Goal: Task Accomplishment & Management: Use online tool/utility

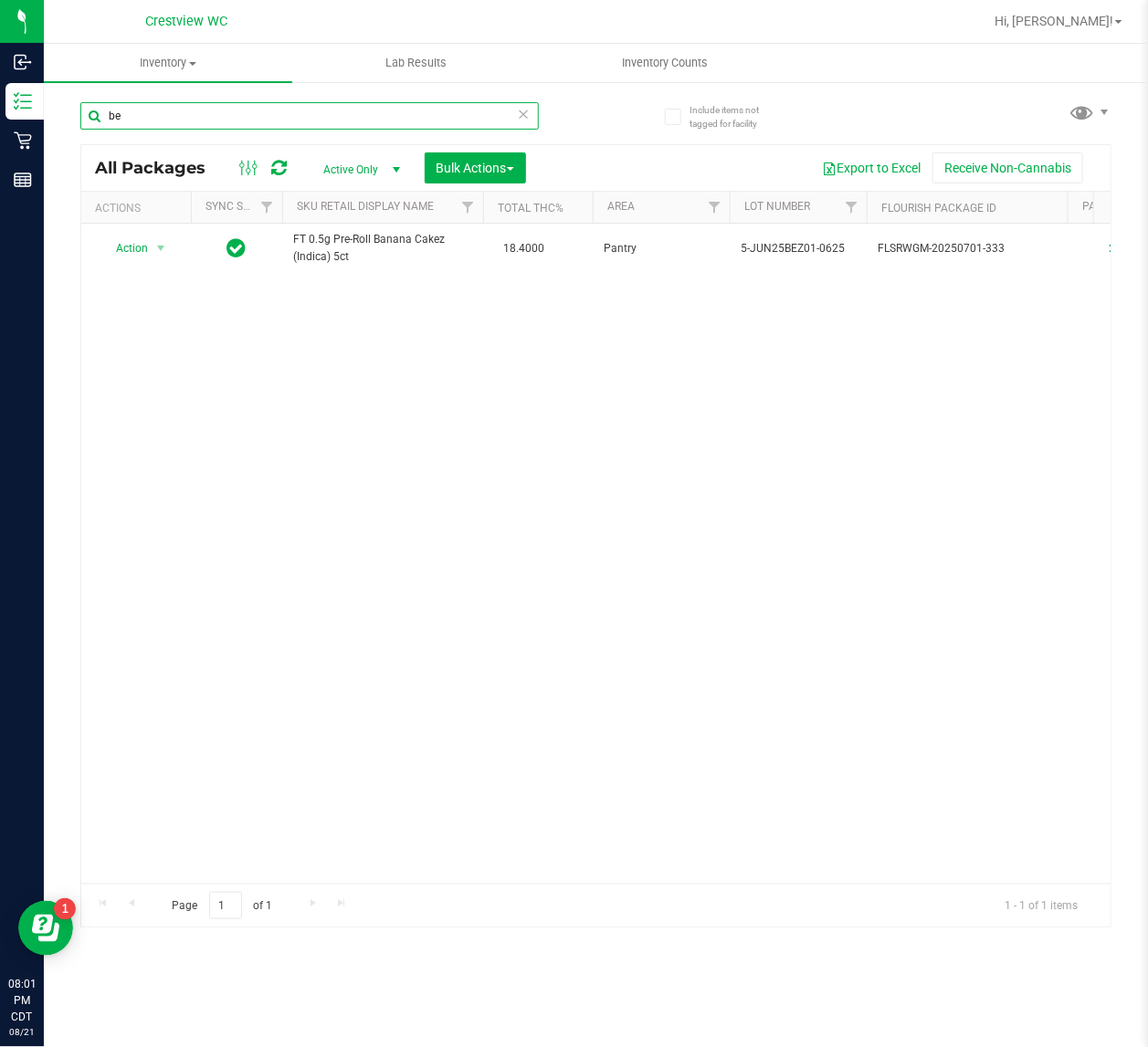
type input "b"
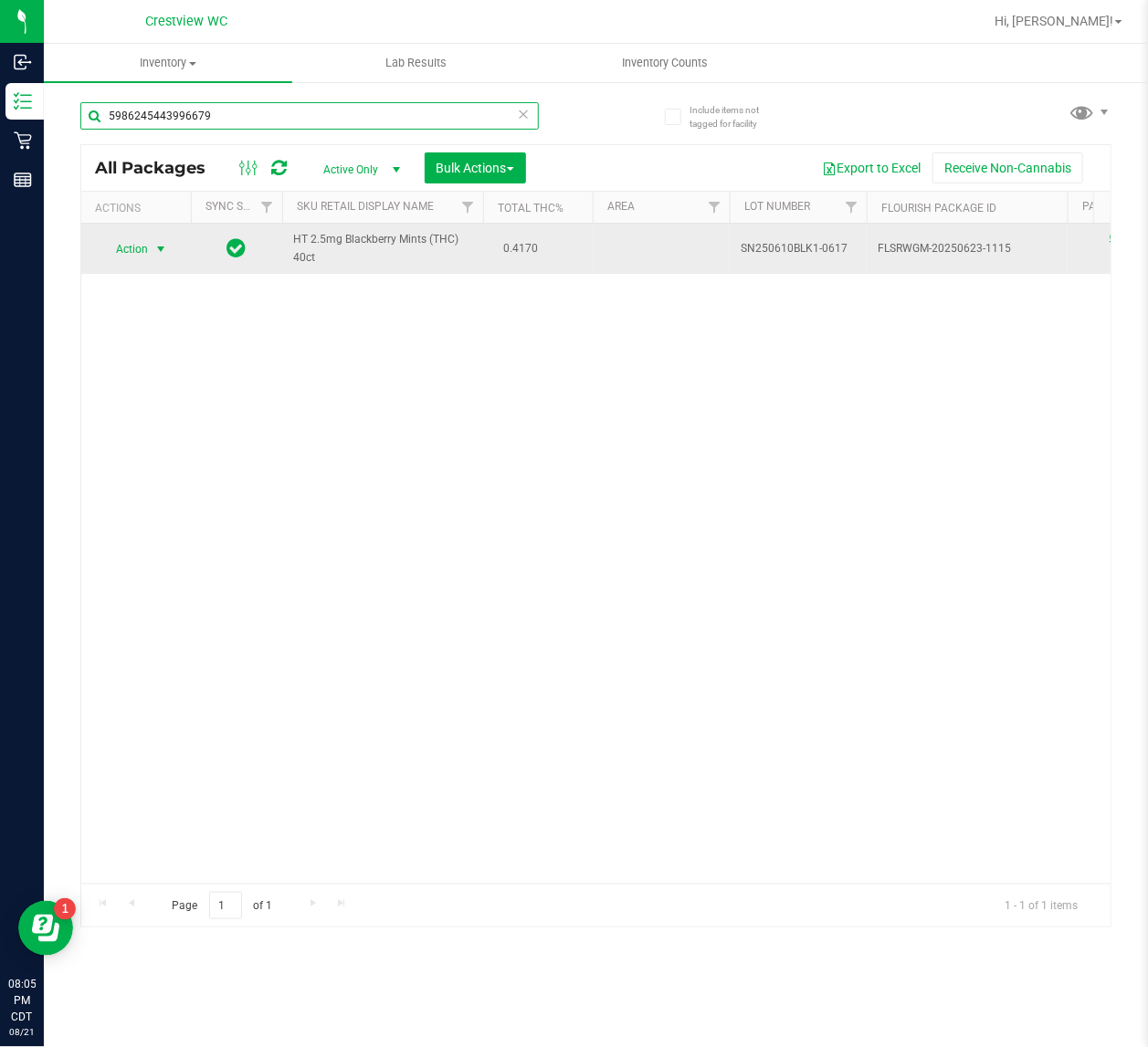
type input "5986245443996679"
click at [117, 246] on span "Action" at bounding box center [124, 249] width 49 height 26
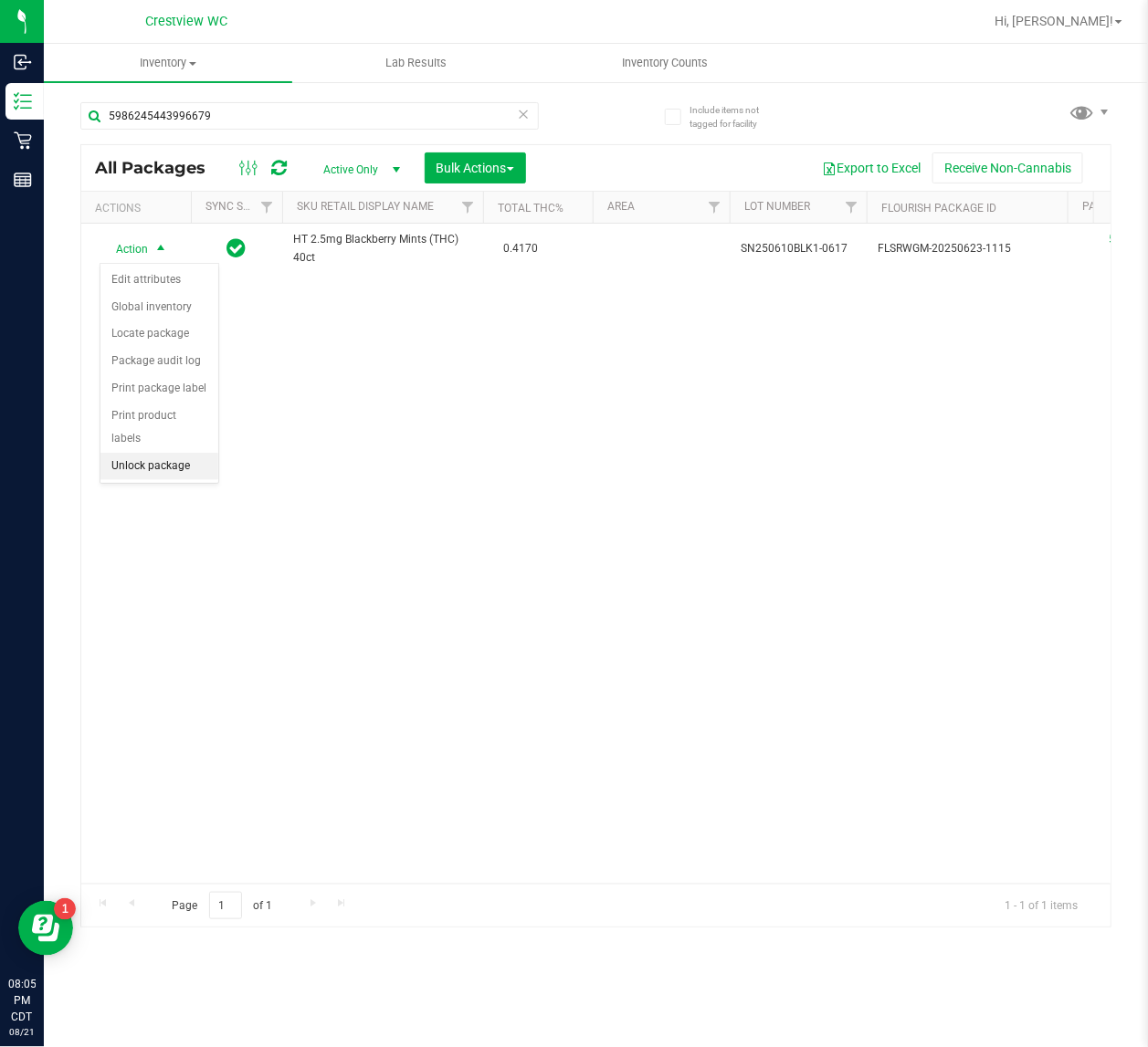
click at [170, 453] on li "Unlock package" at bounding box center [159, 466] width 118 height 27
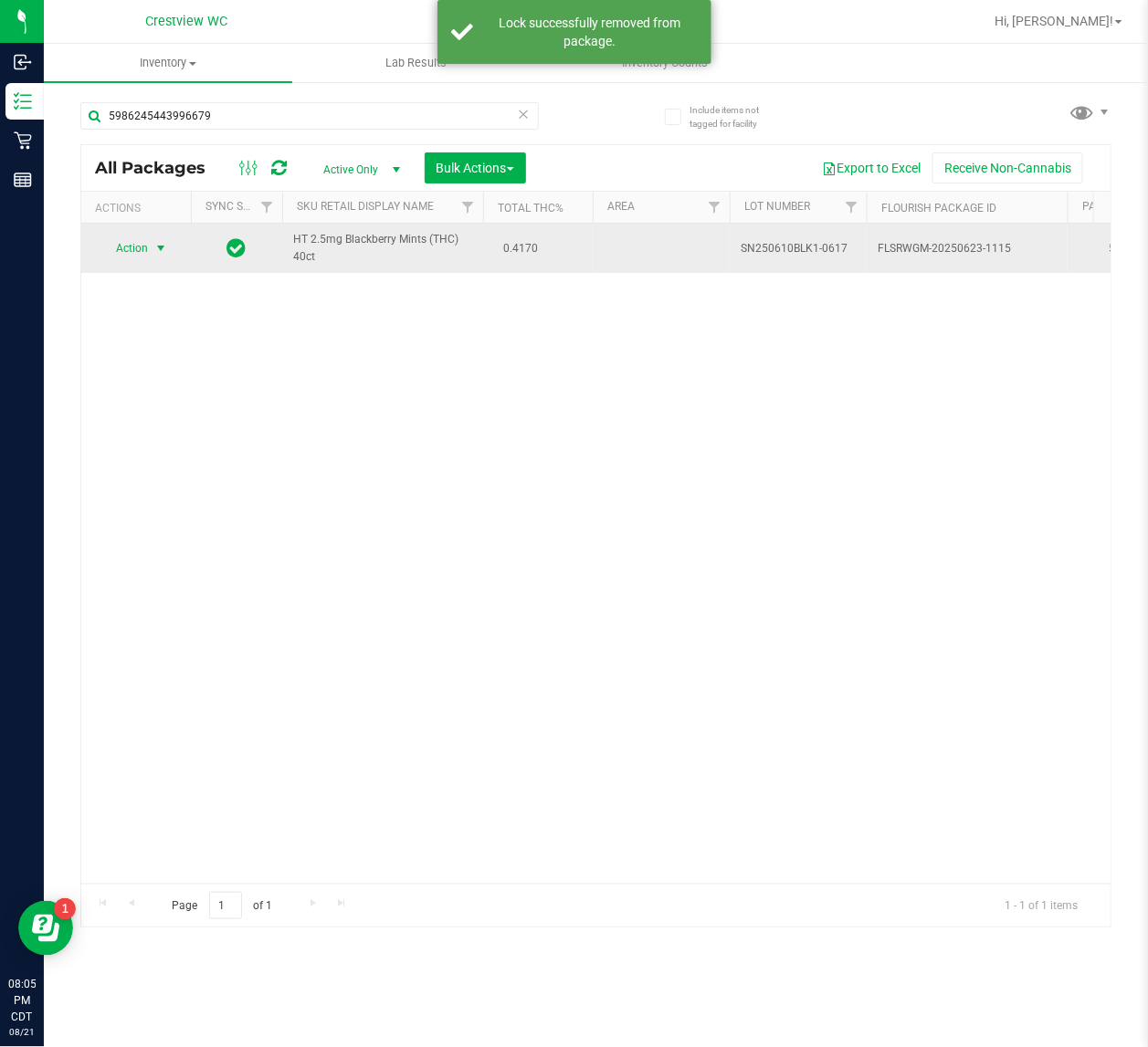
click at [136, 252] on span "Action" at bounding box center [124, 248] width 49 height 26
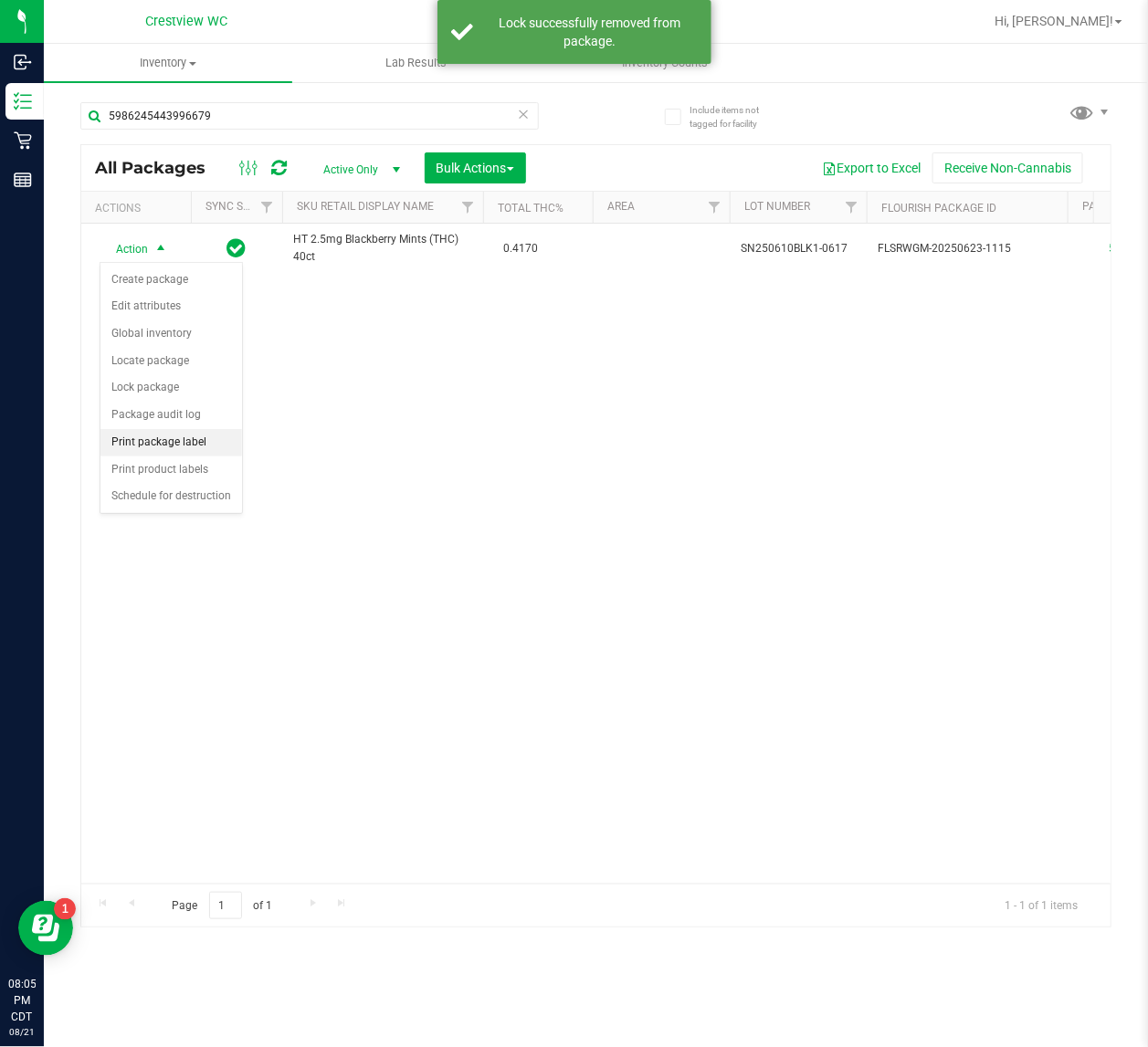
drag, startPoint x: 149, startPoint y: 436, endPoint x: 214, endPoint y: 436, distance: 65.0
click at [151, 436] on li "Print package label" at bounding box center [170, 442] width 141 height 27
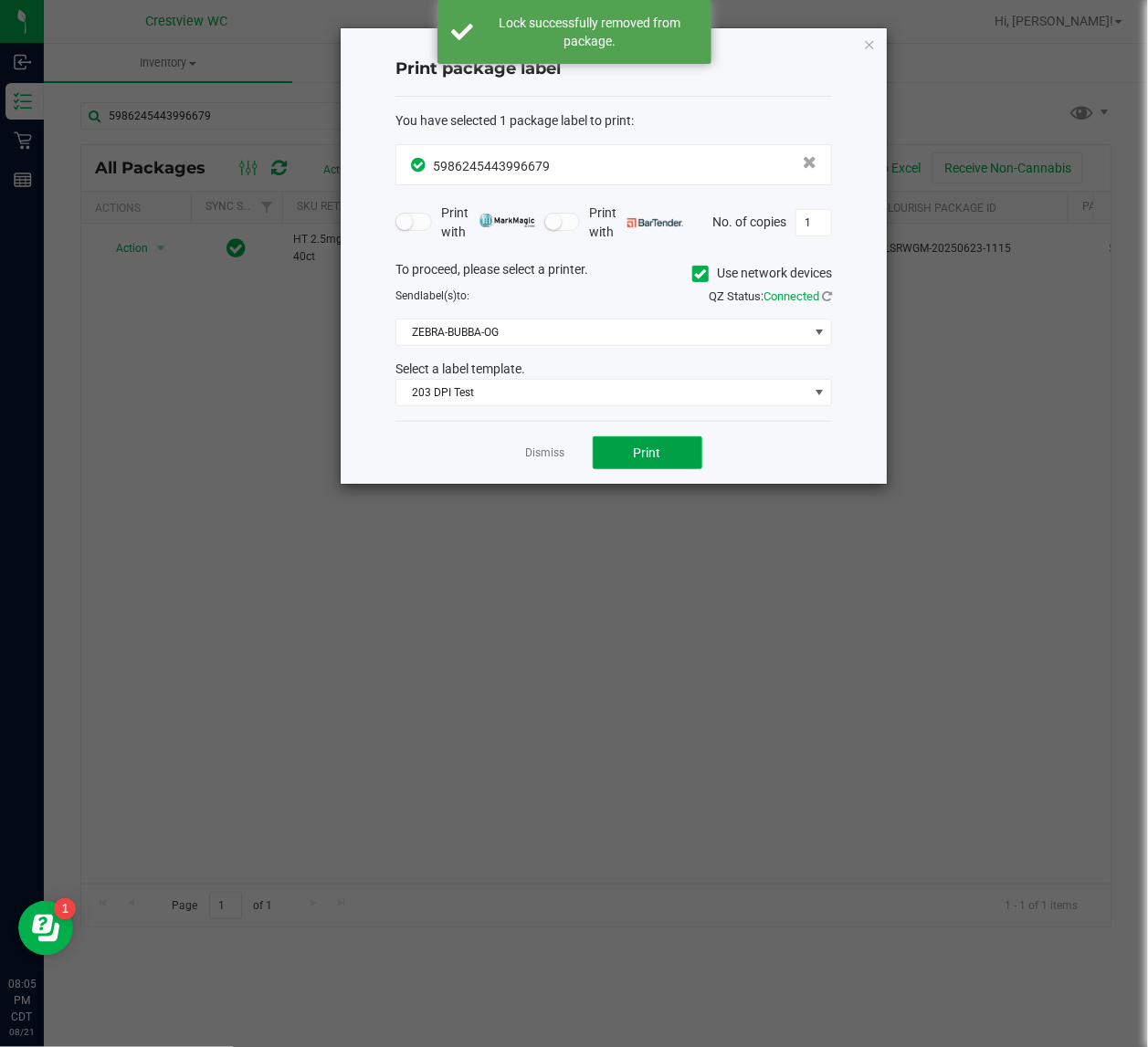
click at [622, 464] on button "Print" at bounding box center [647, 453] width 110 height 33
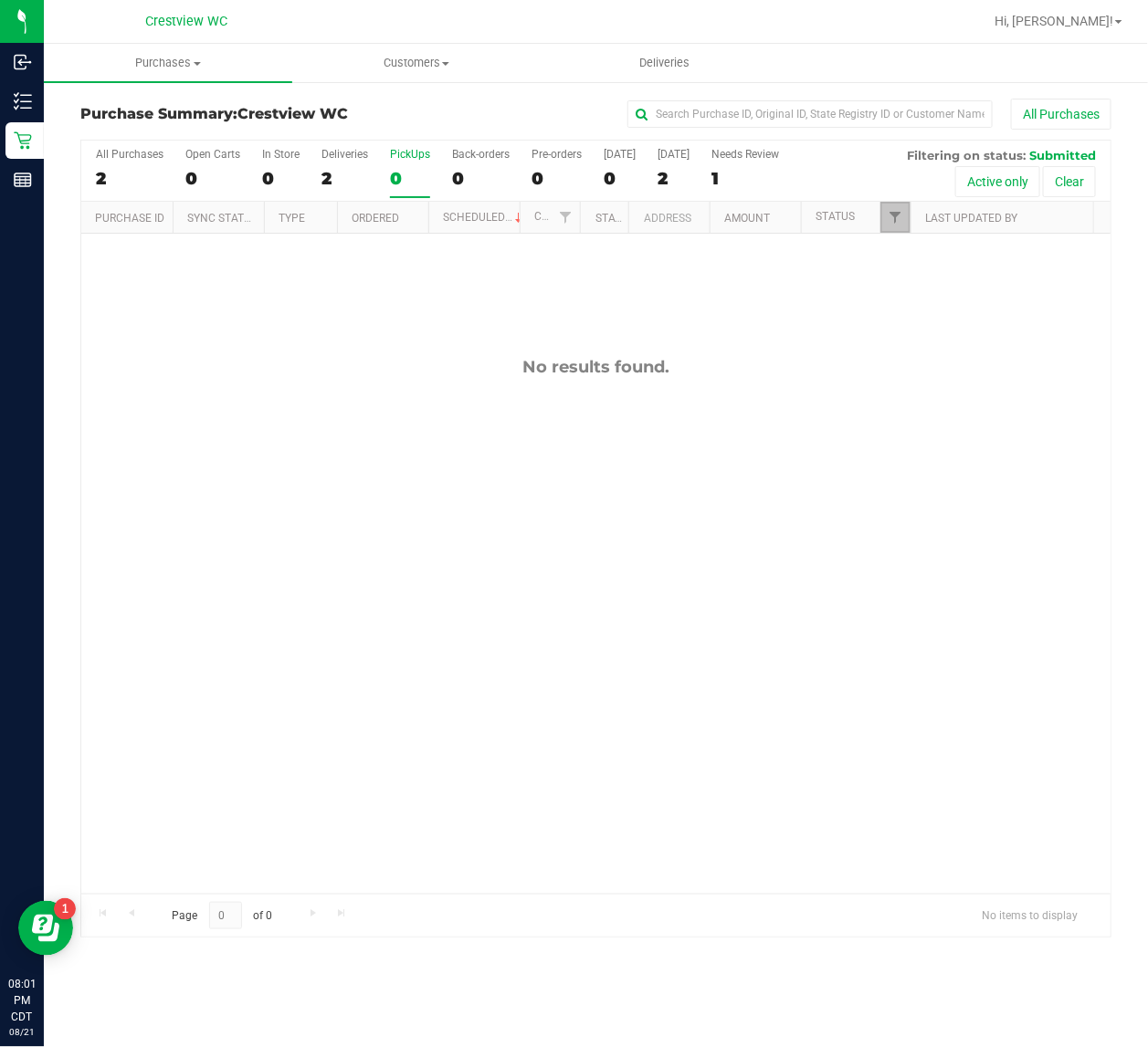
click at [882, 215] on link "Filter" at bounding box center [895, 217] width 30 height 31
click at [910, 295] on input "Select All" at bounding box center [905, 297] width 12 height 12
checkbox input "true"
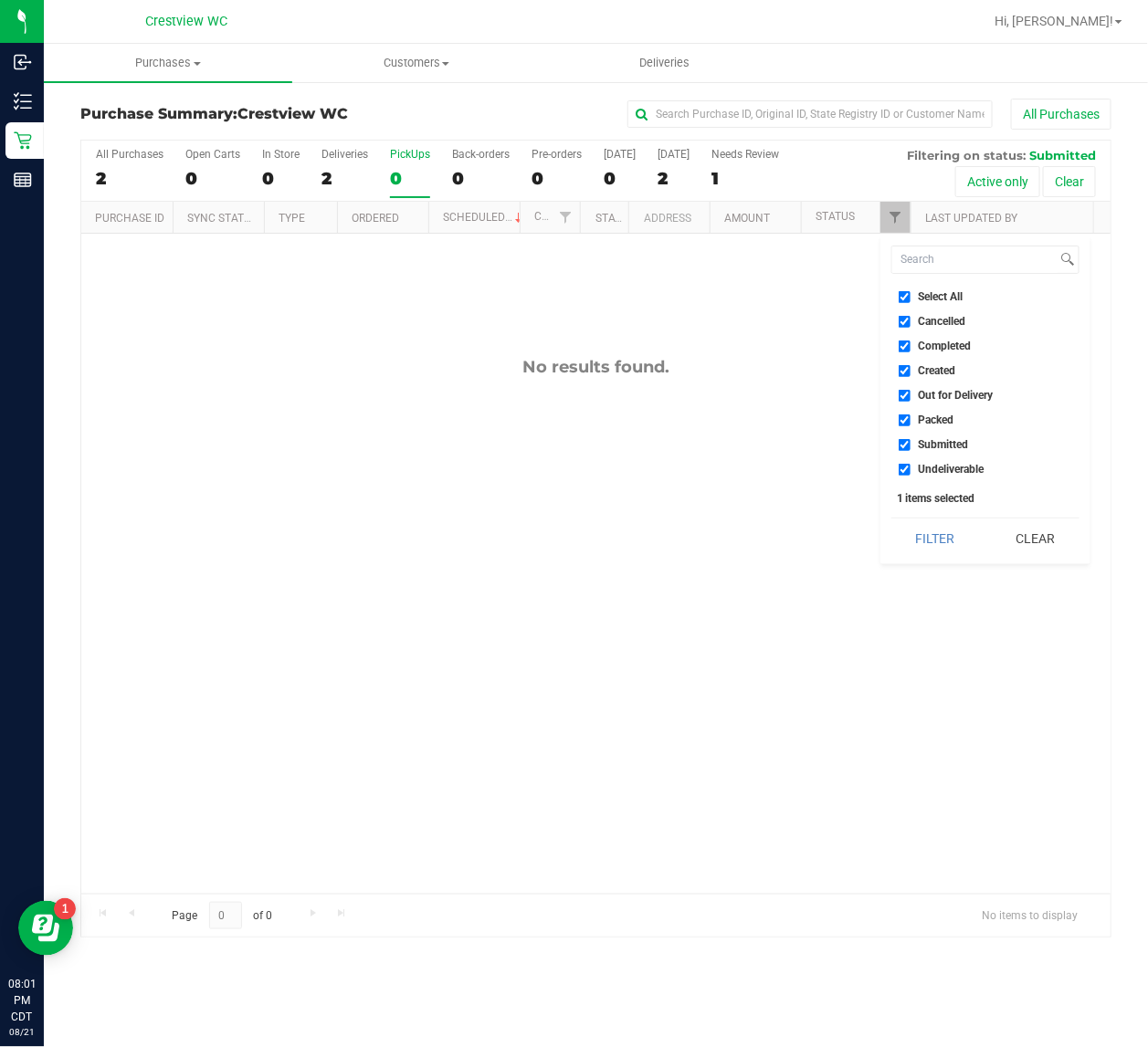
checkbox input "true"
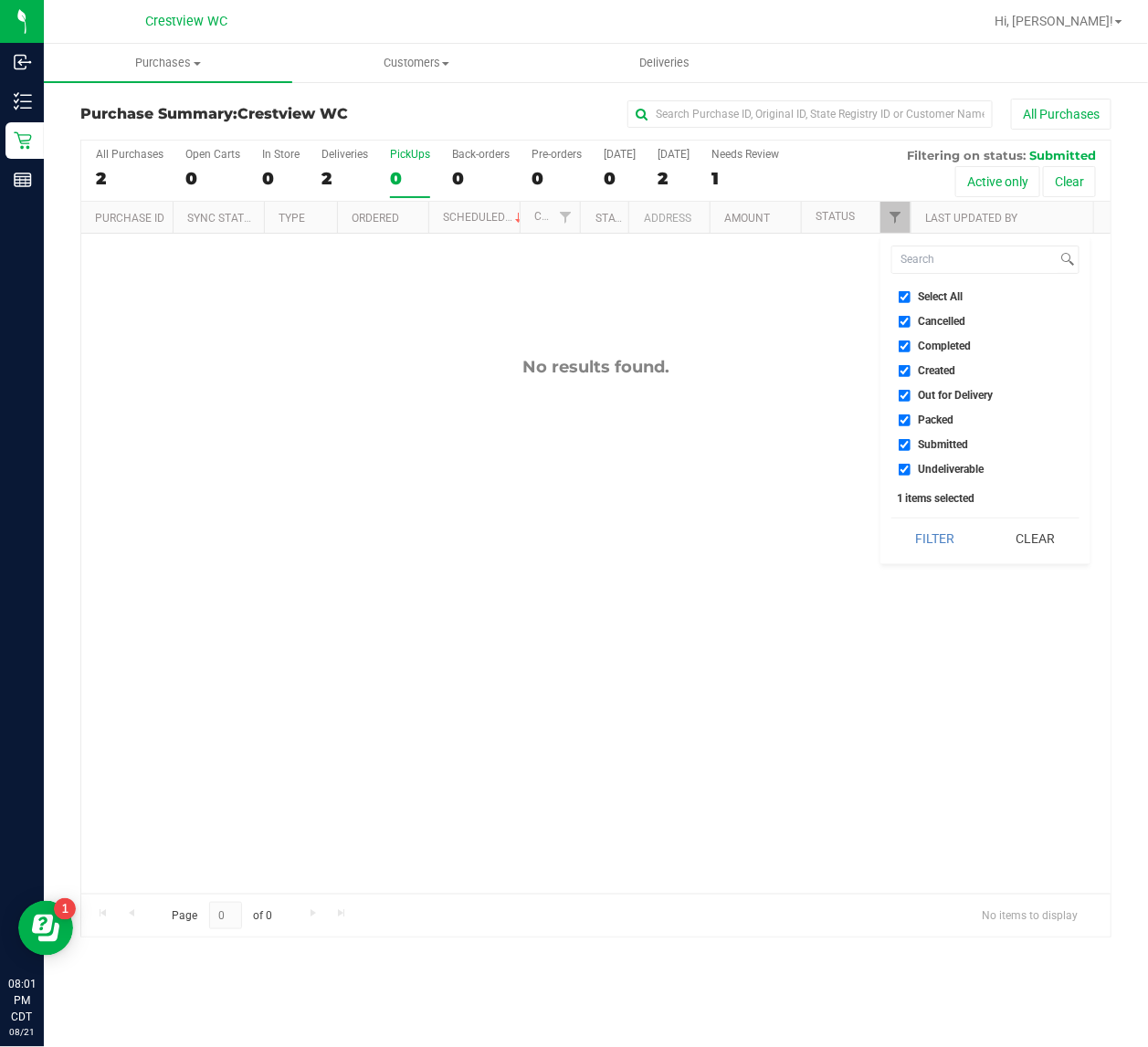
checkbox input "true"
click at [910, 295] on input "Select All" at bounding box center [905, 297] width 12 height 12
checkbox input "false"
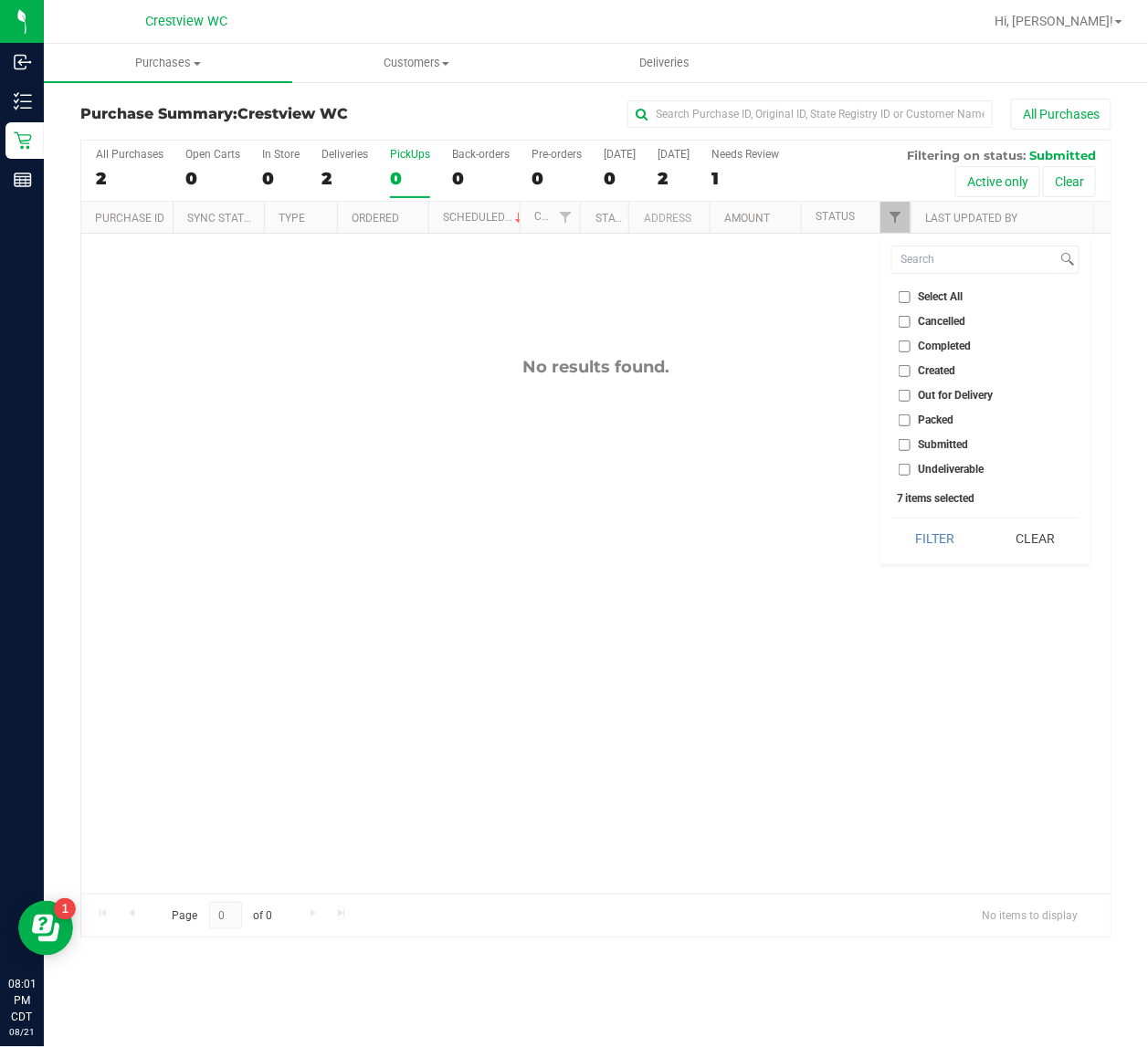
checkbox input "false"
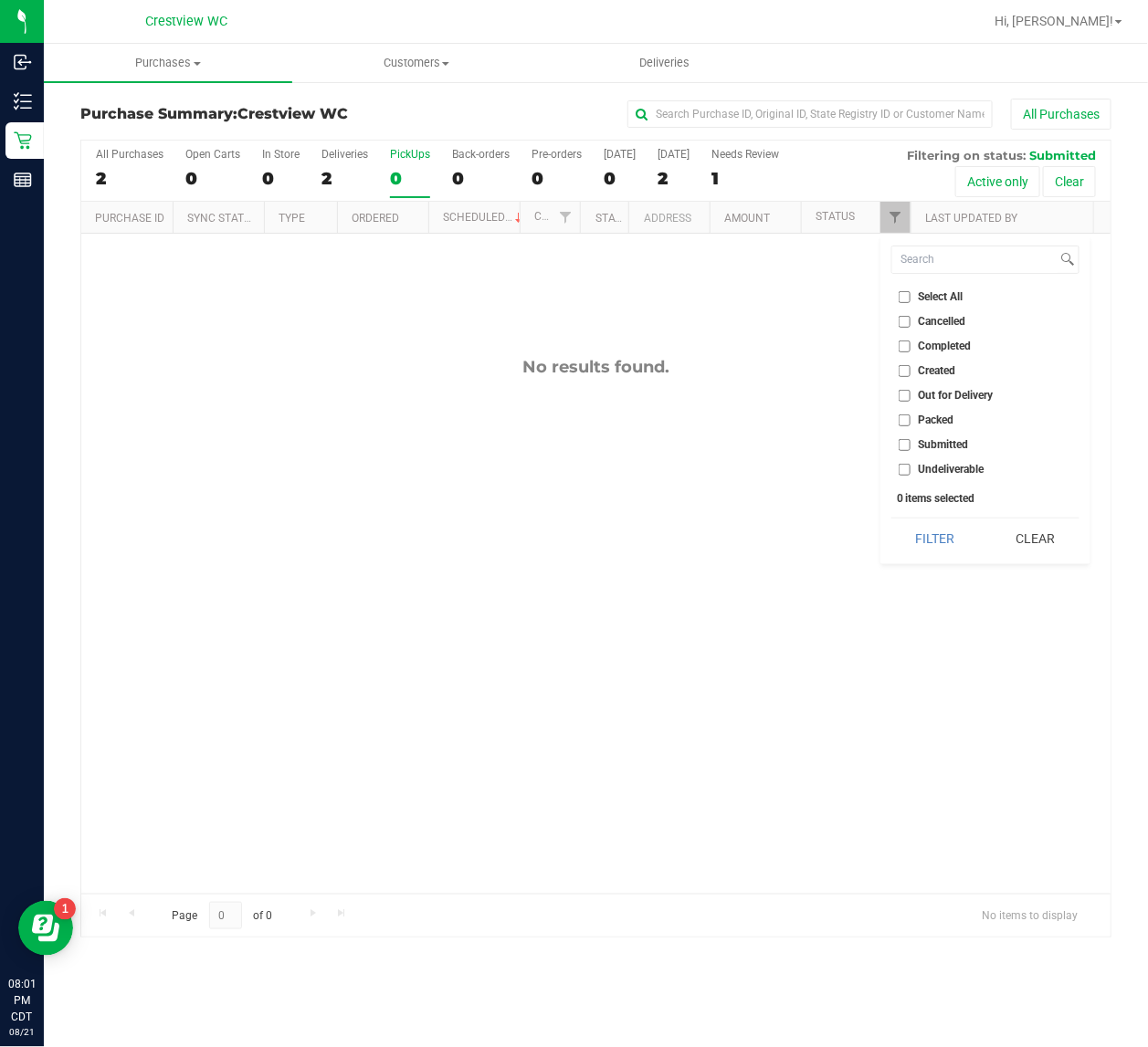
click at [901, 426] on input "Packed" at bounding box center [905, 420] width 12 height 12
checkbox input "true"
click at [913, 531] on button "Filter" at bounding box center [935, 538] width 87 height 40
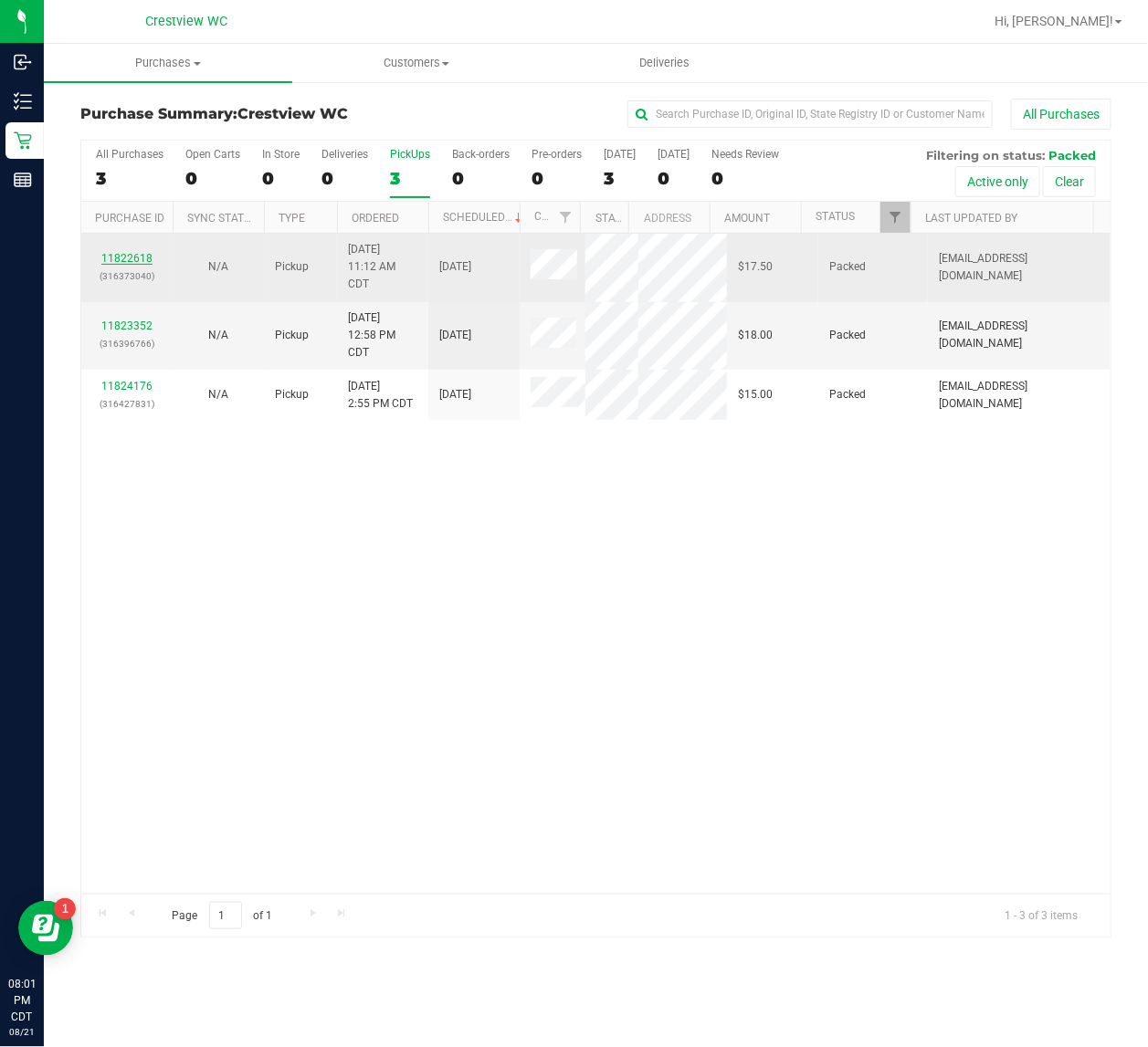
click at [137, 261] on link "11822618" at bounding box center [126, 258] width 51 height 12
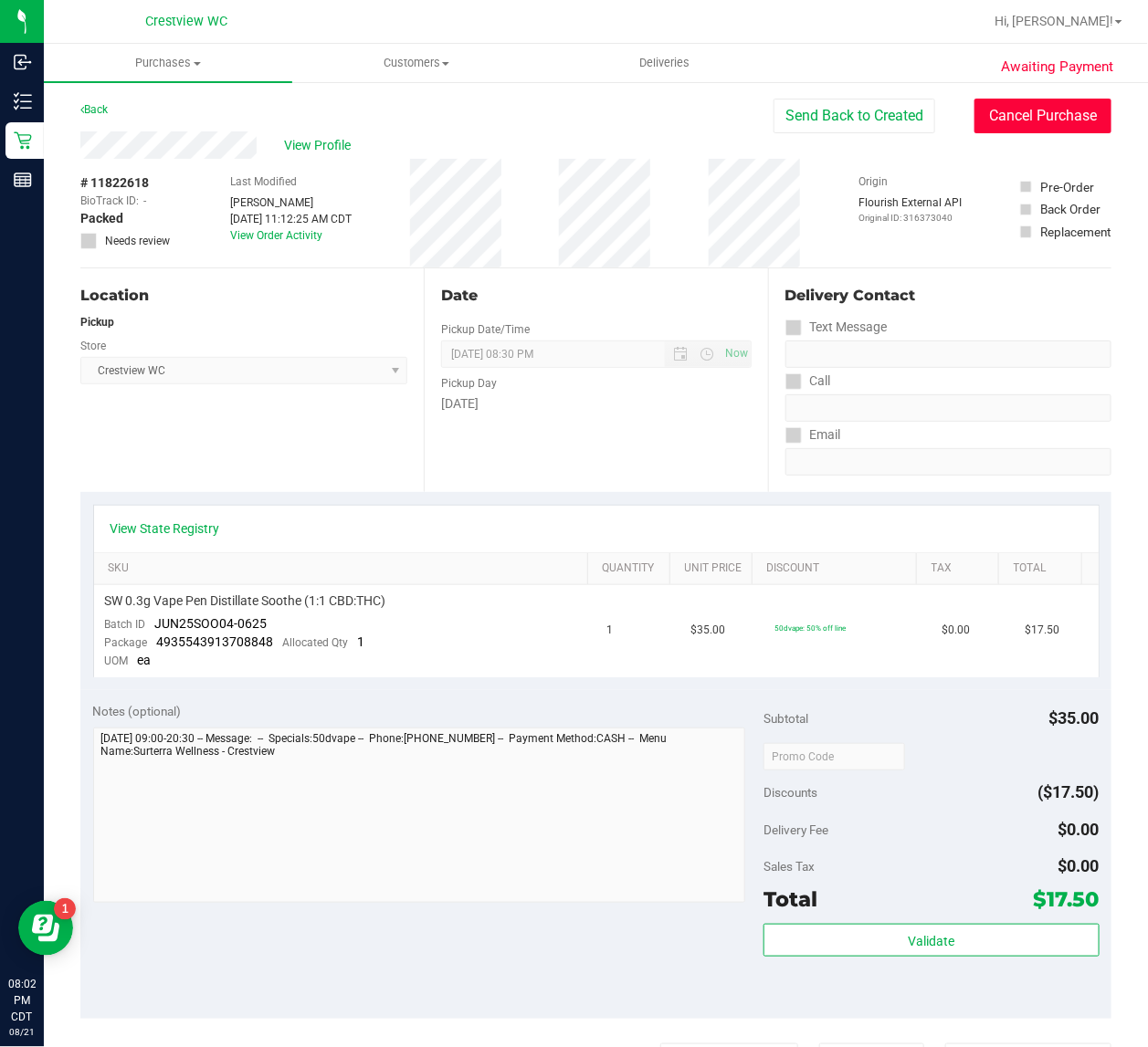
click at [1011, 118] on button "Cancel Purchase" at bounding box center [1042, 116] width 137 height 35
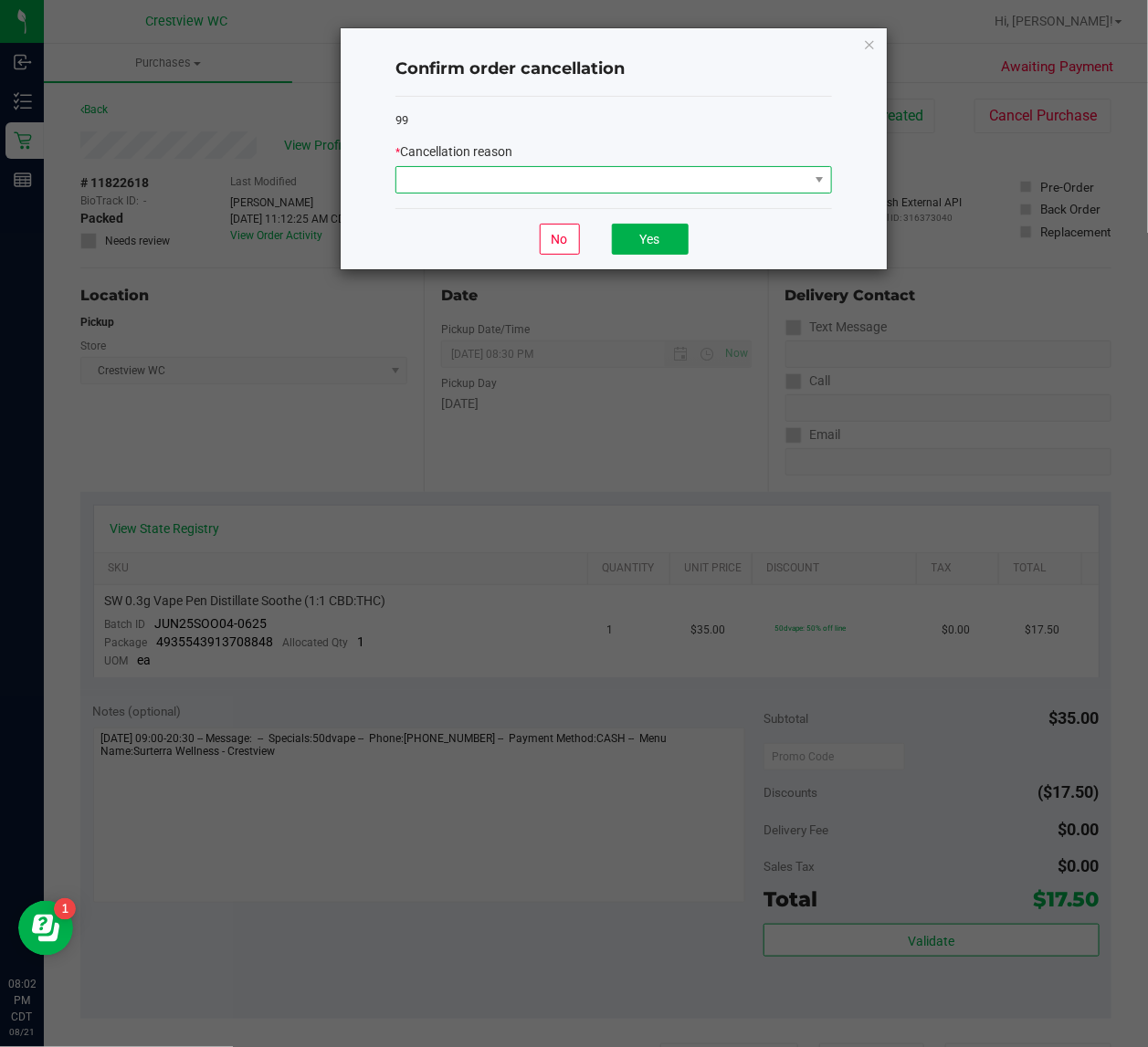
click at [599, 187] on span at bounding box center [602, 180] width 412 height 26
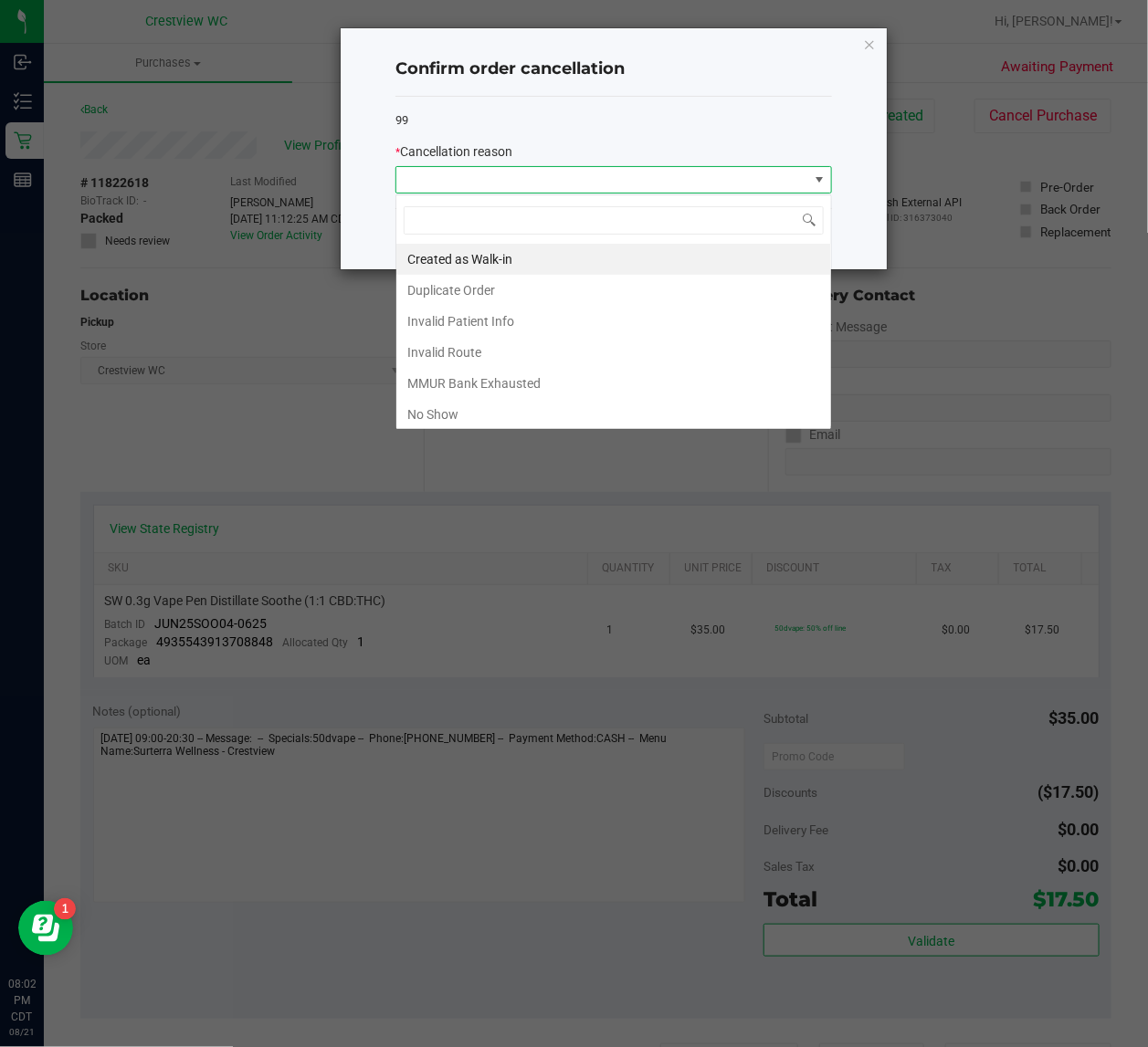
scroll to position [28, 436]
click at [505, 413] on li "No Show" at bounding box center [613, 414] width 435 height 31
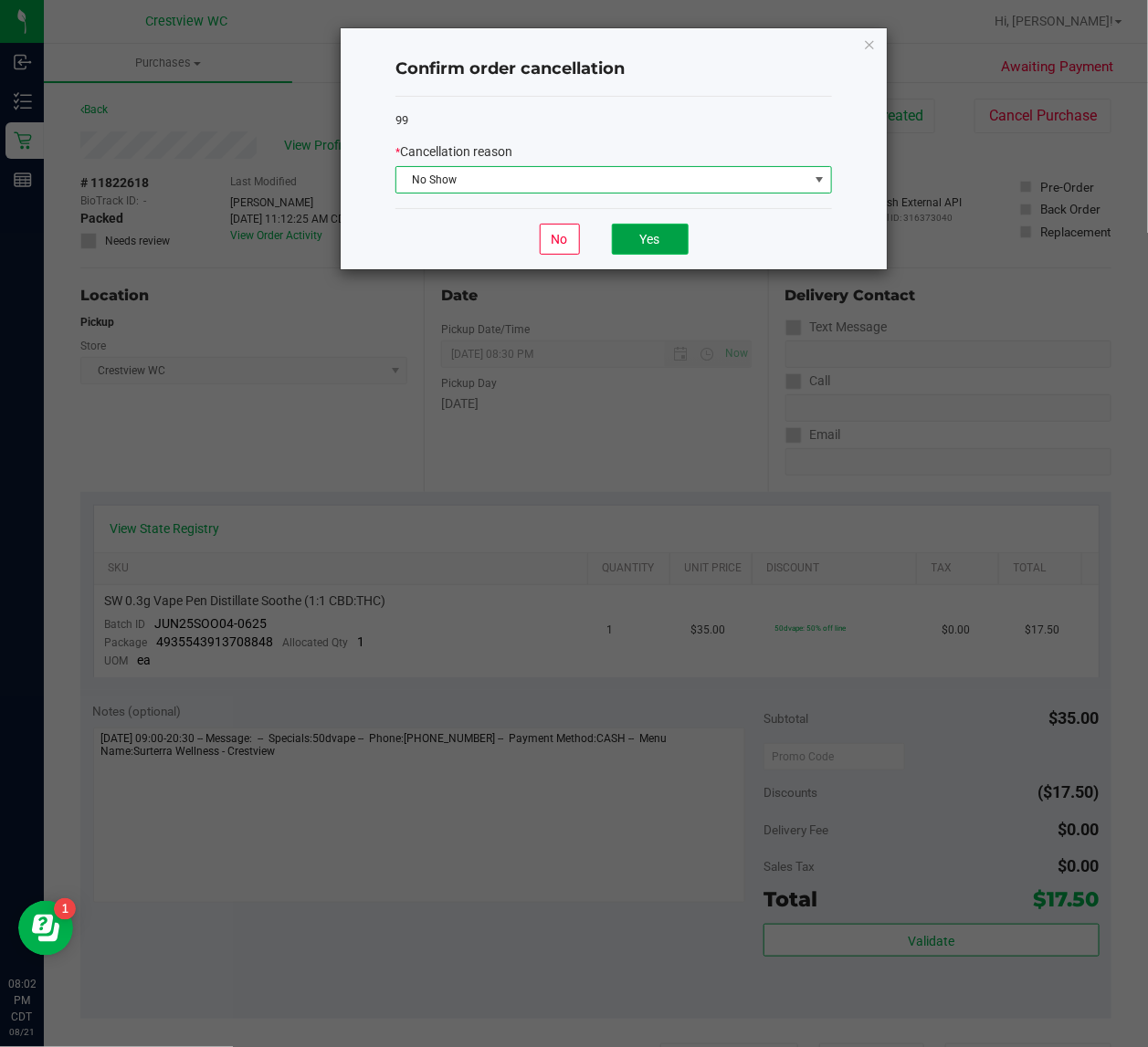
click at [648, 243] on button "Yes" at bounding box center [650, 239] width 77 height 31
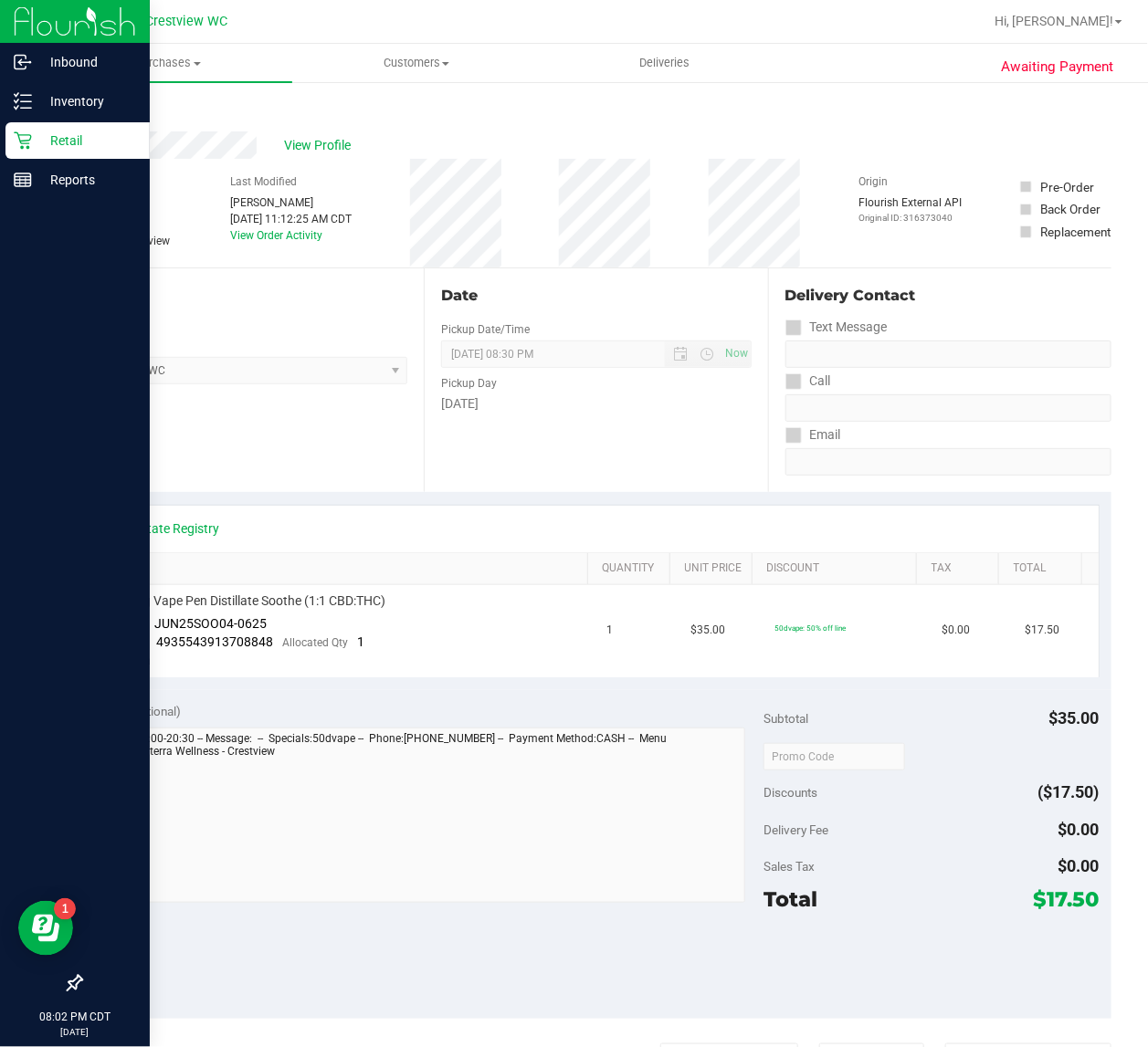
click at [38, 147] on p "Retail" at bounding box center [87, 140] width 110 height 22
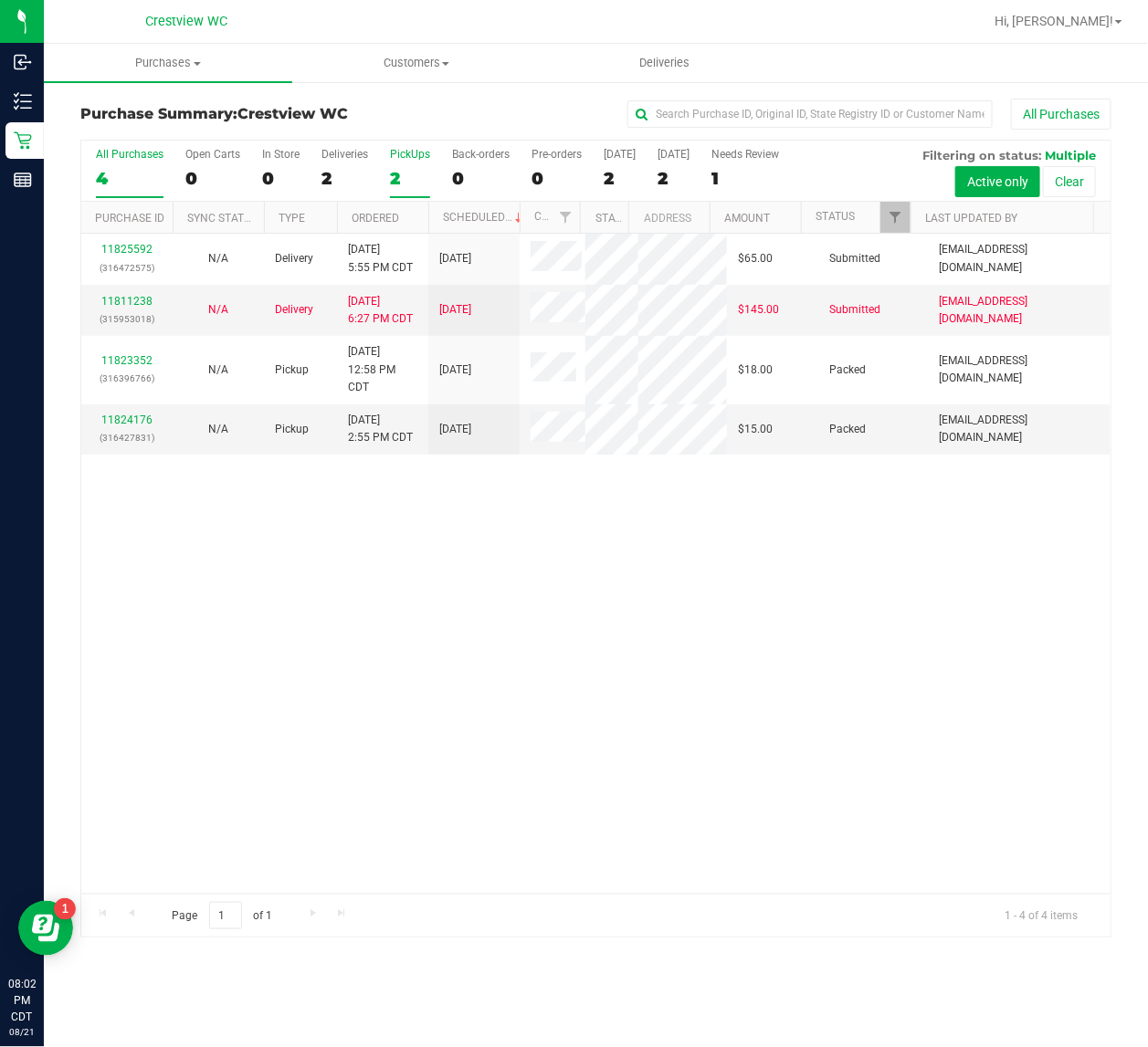
click at [390, 169] on div "2" at bounding box center [411, 179] width 40 height 21
click at [0, 0] on input "PickUps 2" at bounding box center [0, 0] width 0 height 0
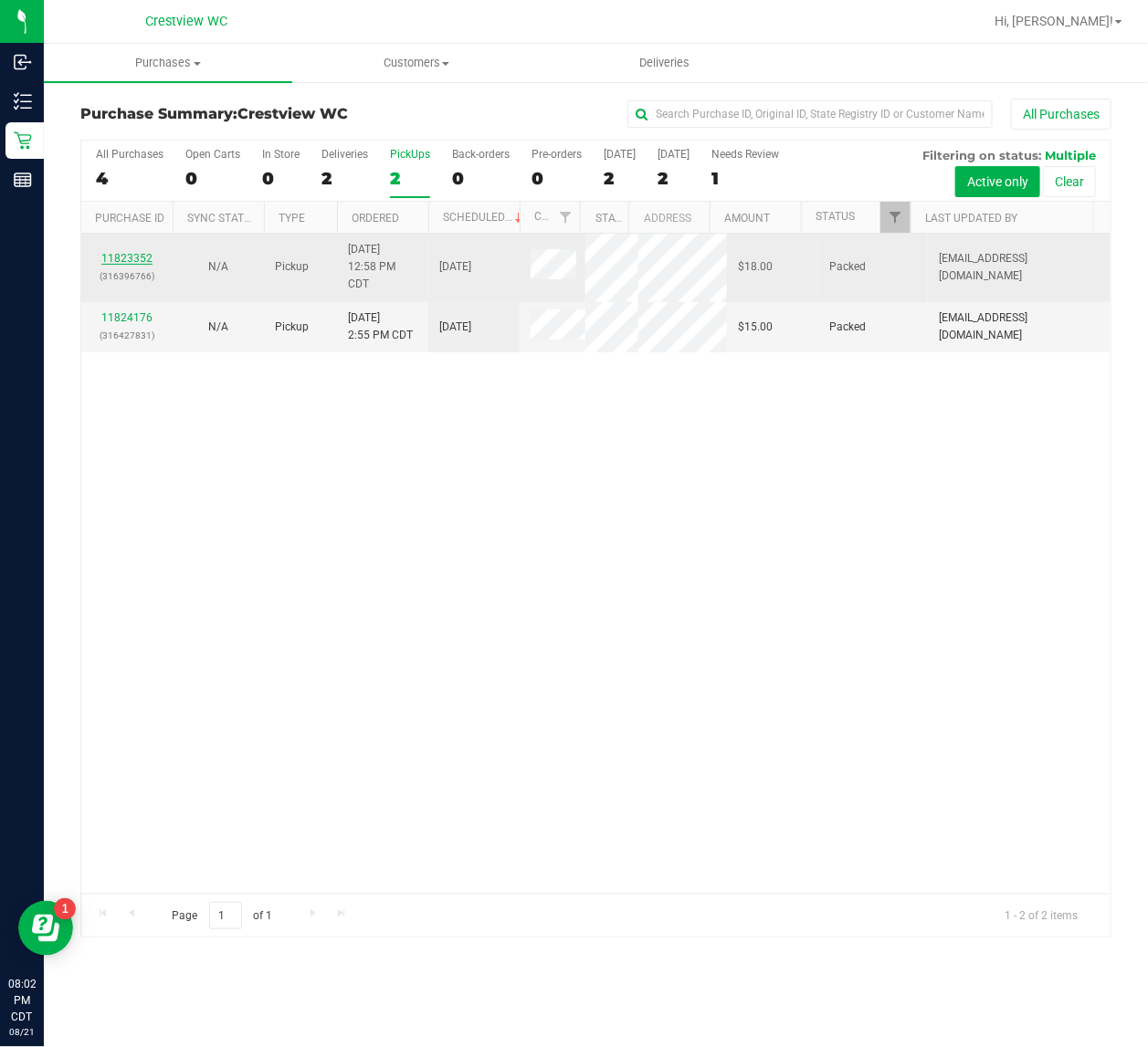
click at [137, 259] on link "11823352" at bounding box center [126, 258] width 51 height 12
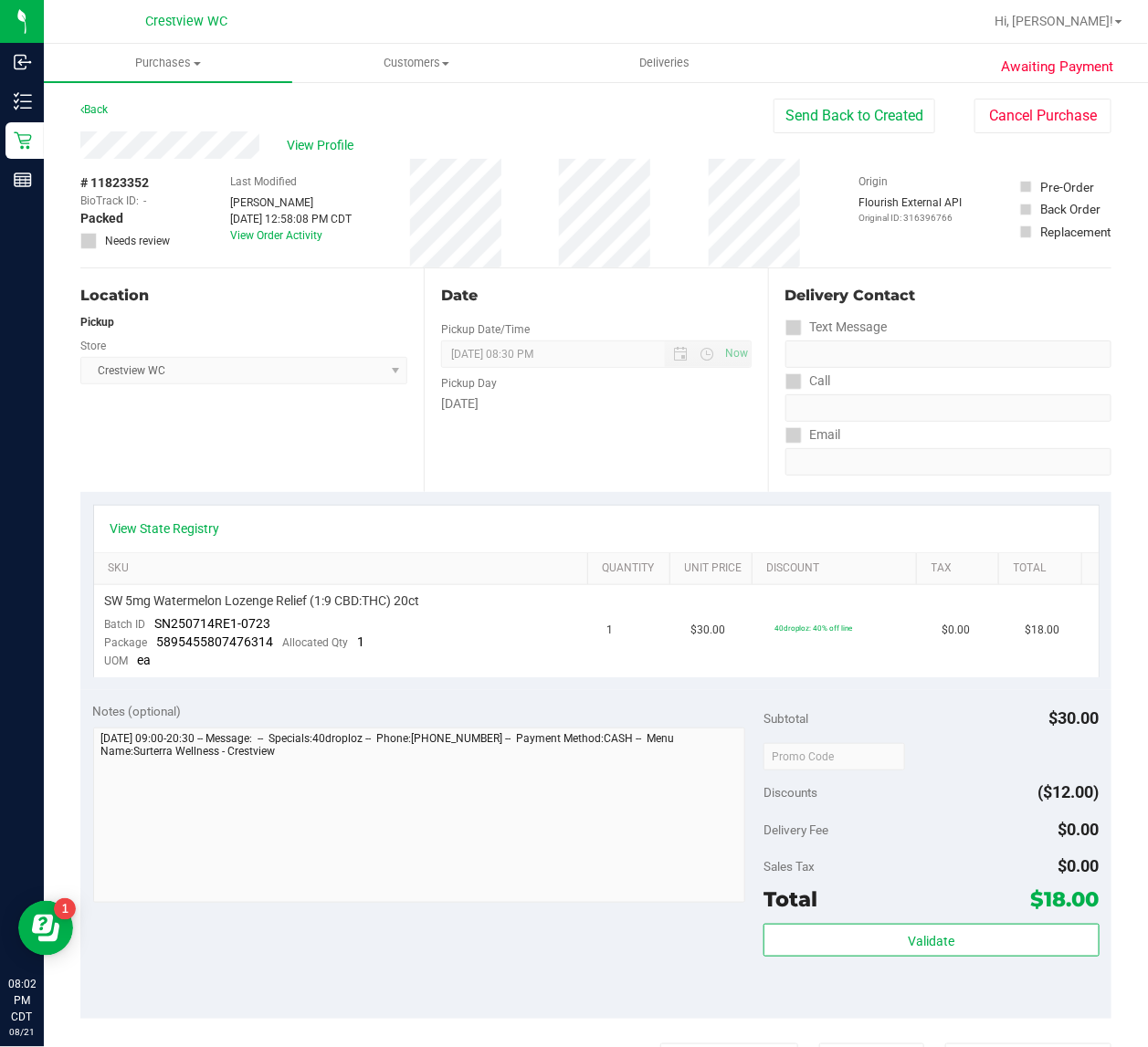
click at [1055, 96] on div "Awaiting Payment Back Send Back to Created Cancel Purchase View Profile # 11823…" at bounding box center [596, 787] width 1104 height 1414
click at [1032, 102] on button "Cancel Purchase" at bounding box center [1042, 116] width 137 height 35
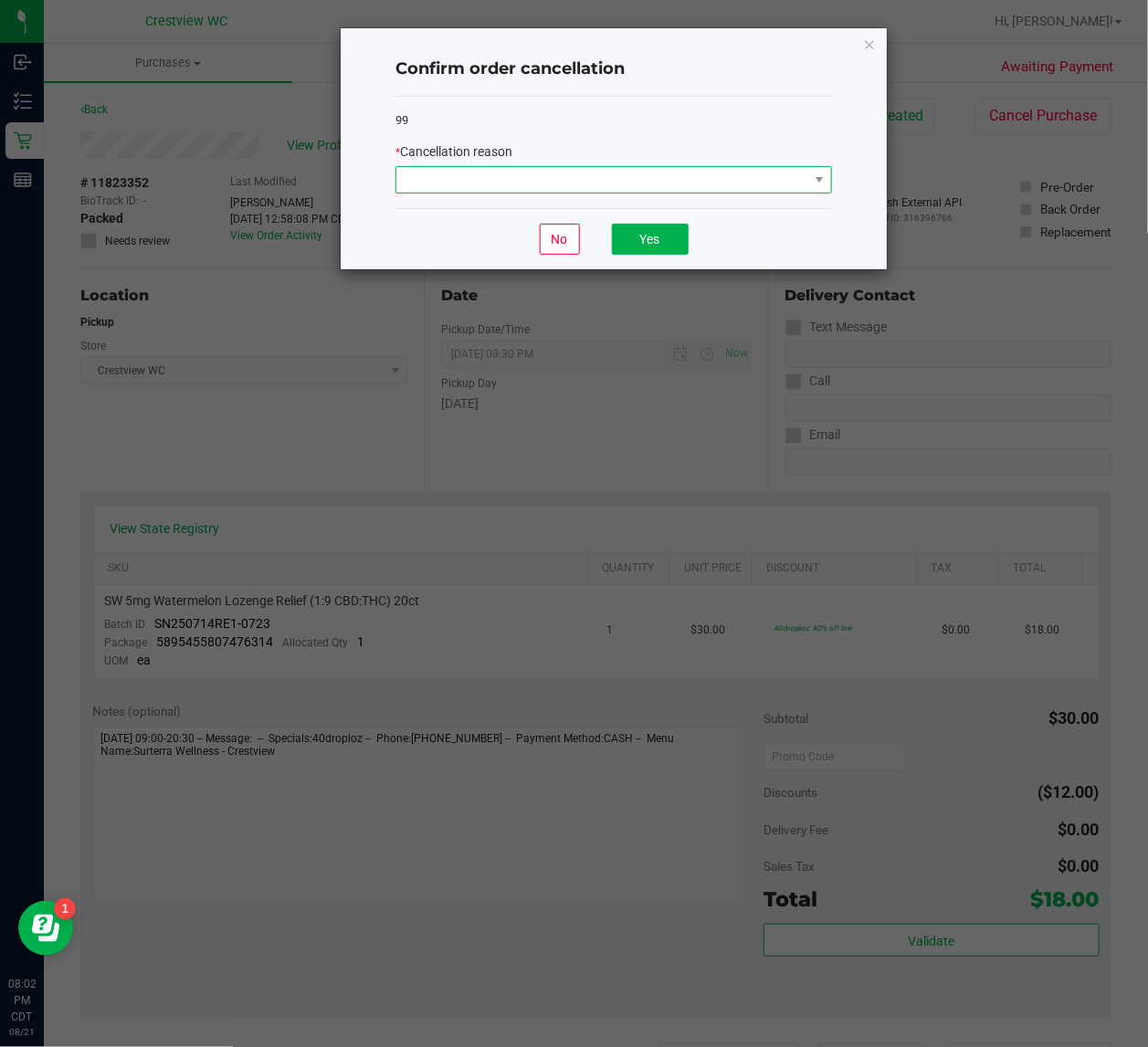
click at [475, 178] on span at bounding box center [602, 180] width 412 height 26
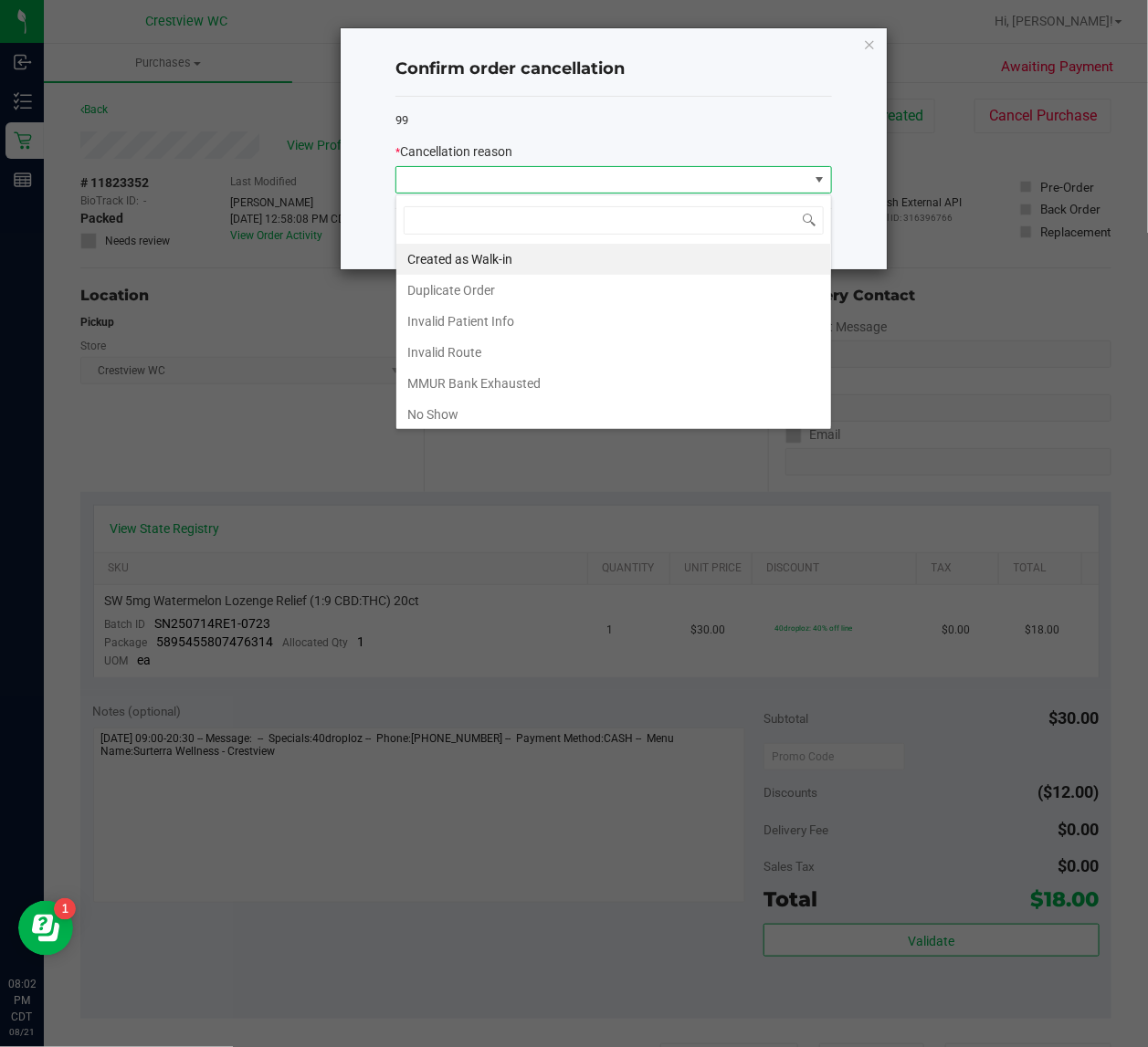
scroll to position [28, 436]
click at [436, 417] on li "No Show" at bounding box center [613, 414] width 435 height 31
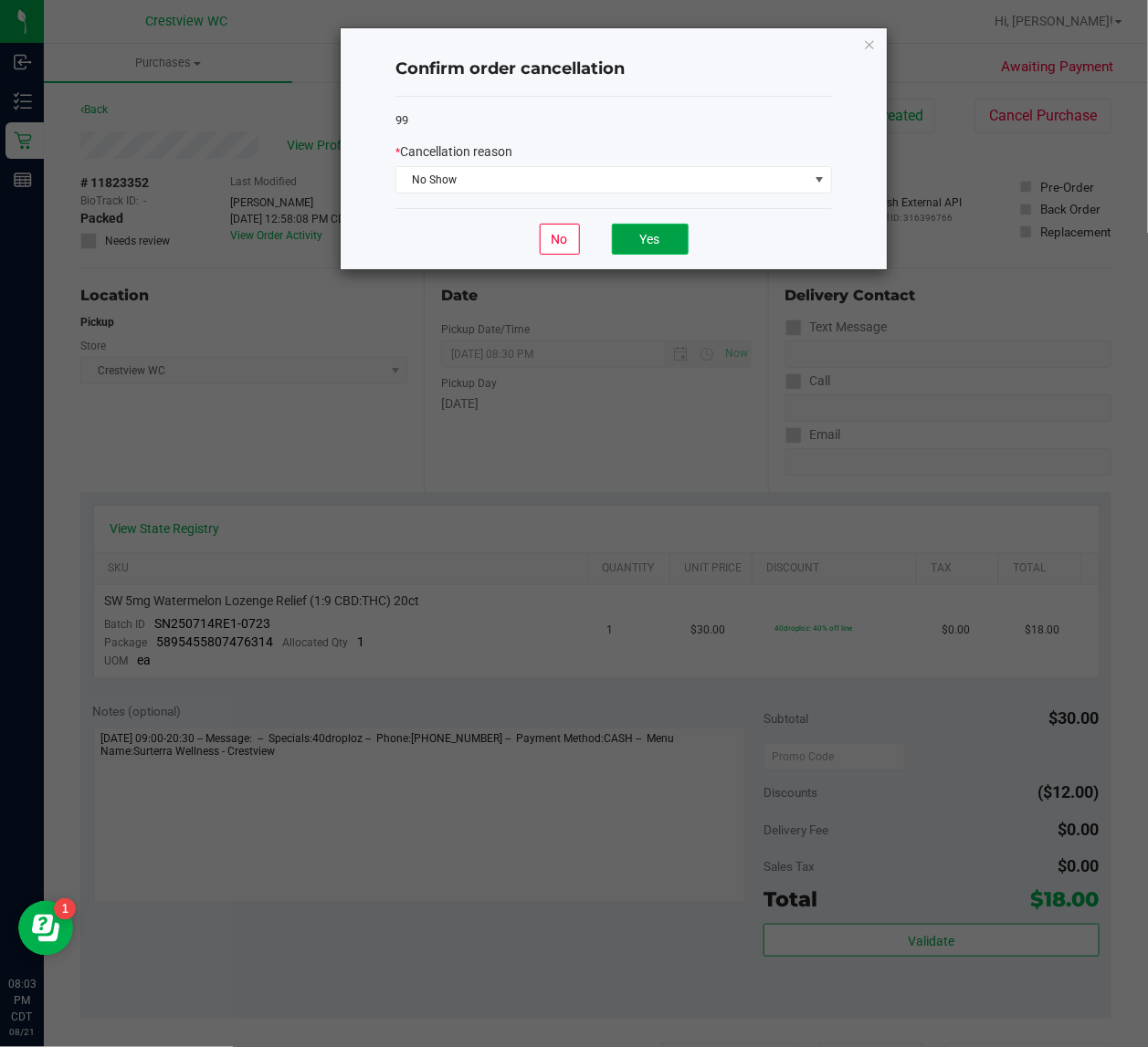
click at [662, 234] on button "Yes" at bounding box center [650, 239] width 77 height 31
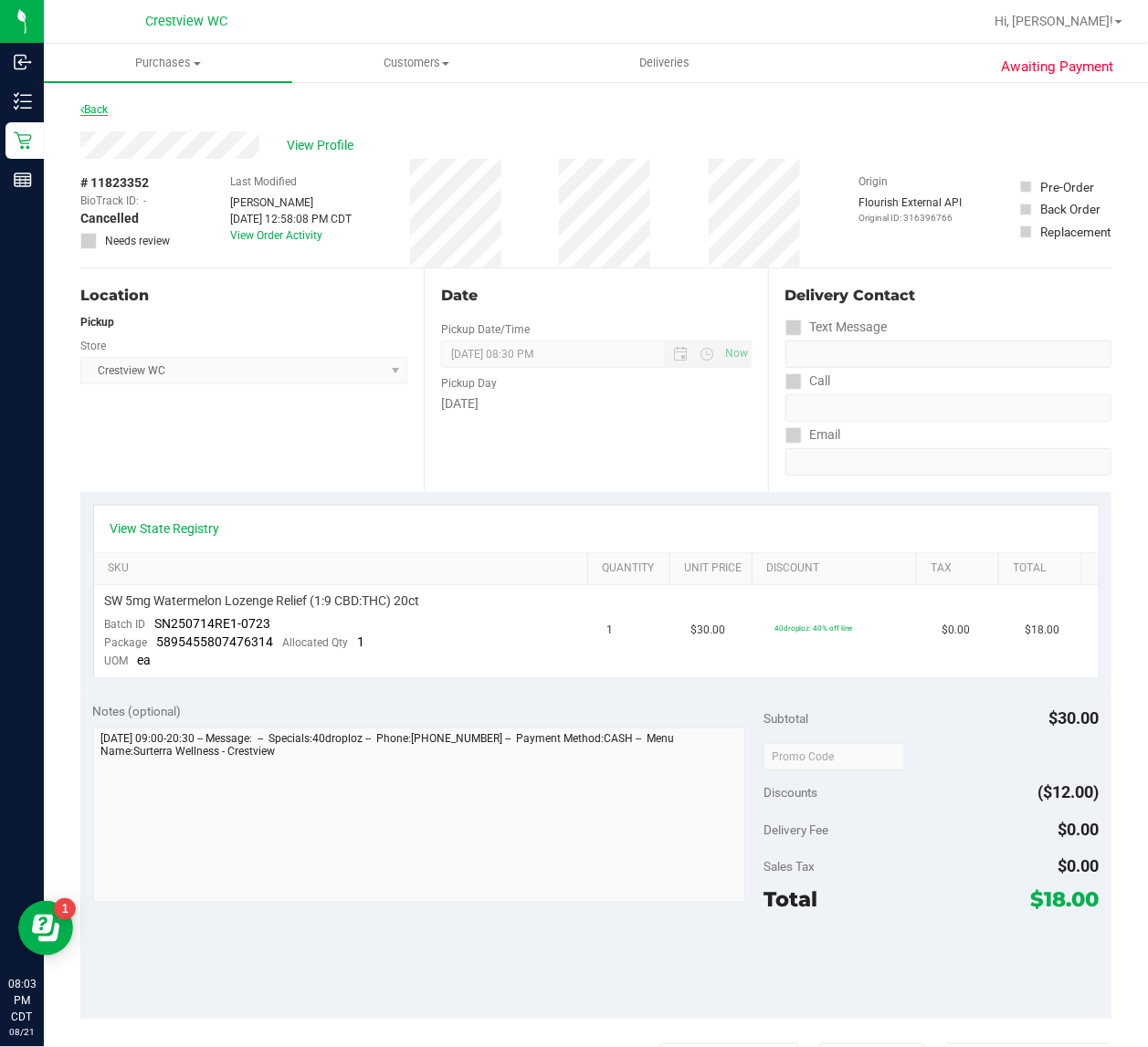
click at [99, 110] on link "Back" at bounding box center [94, 109] width 27 height 12
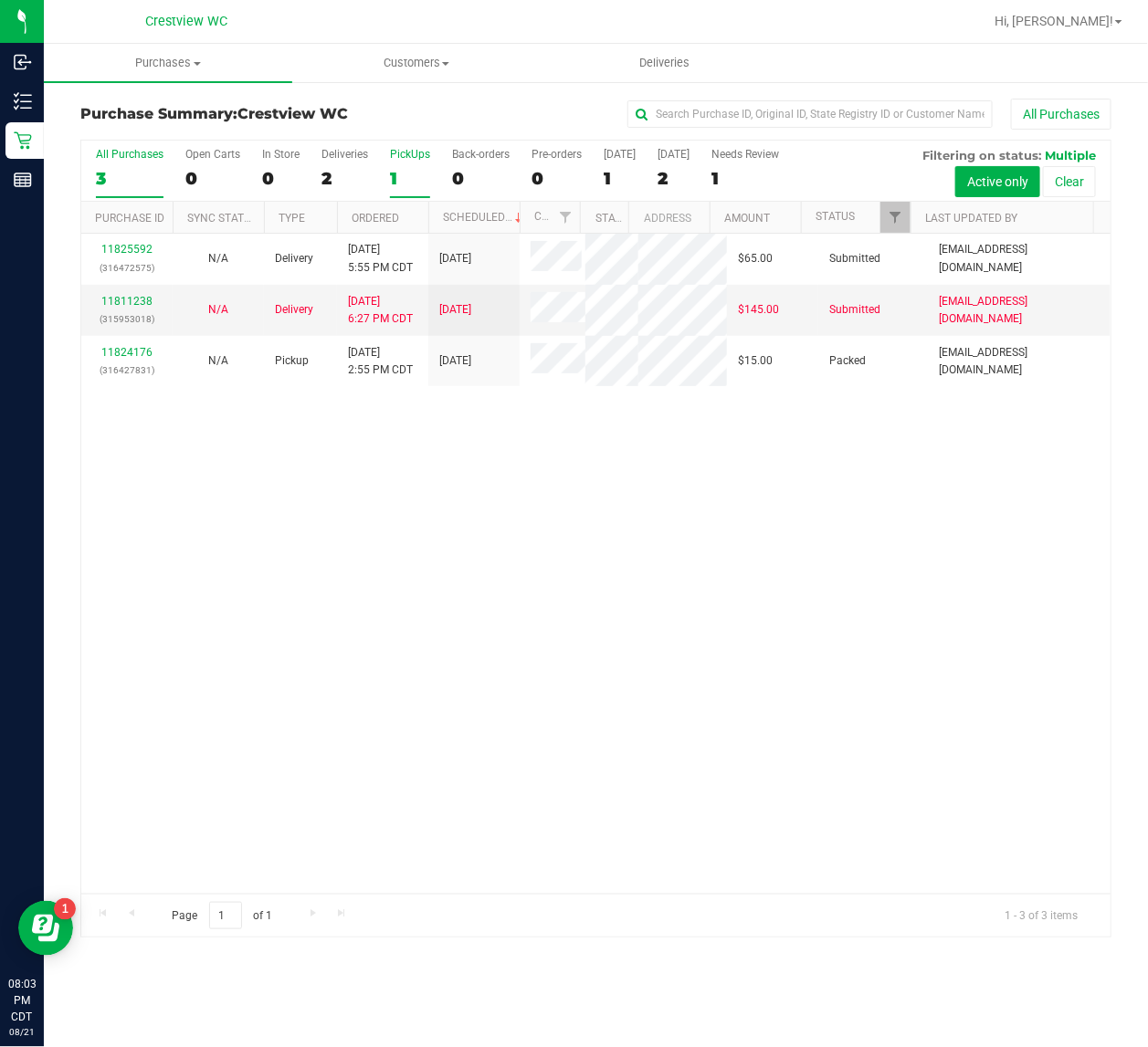
click at [400, 171] on div "1" at bounding box center [411, 179] width 40 height 21
click at [0, 0] on input "PickUps 1" at bounding box center [0, 0] width 0 height 0
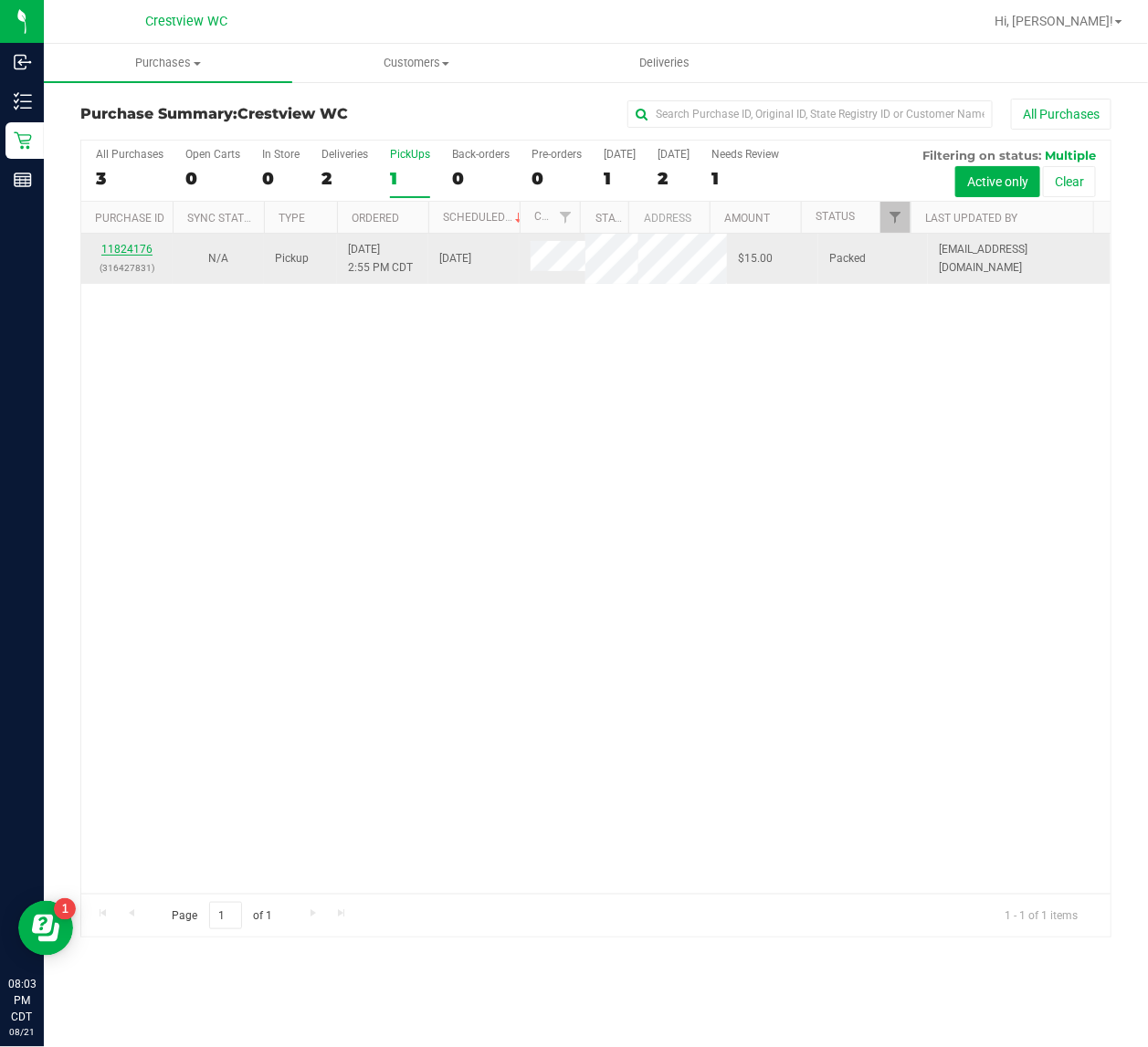
click at [138, 256] on link "11824176" at bounding box center [126, 249] width 51 height 12
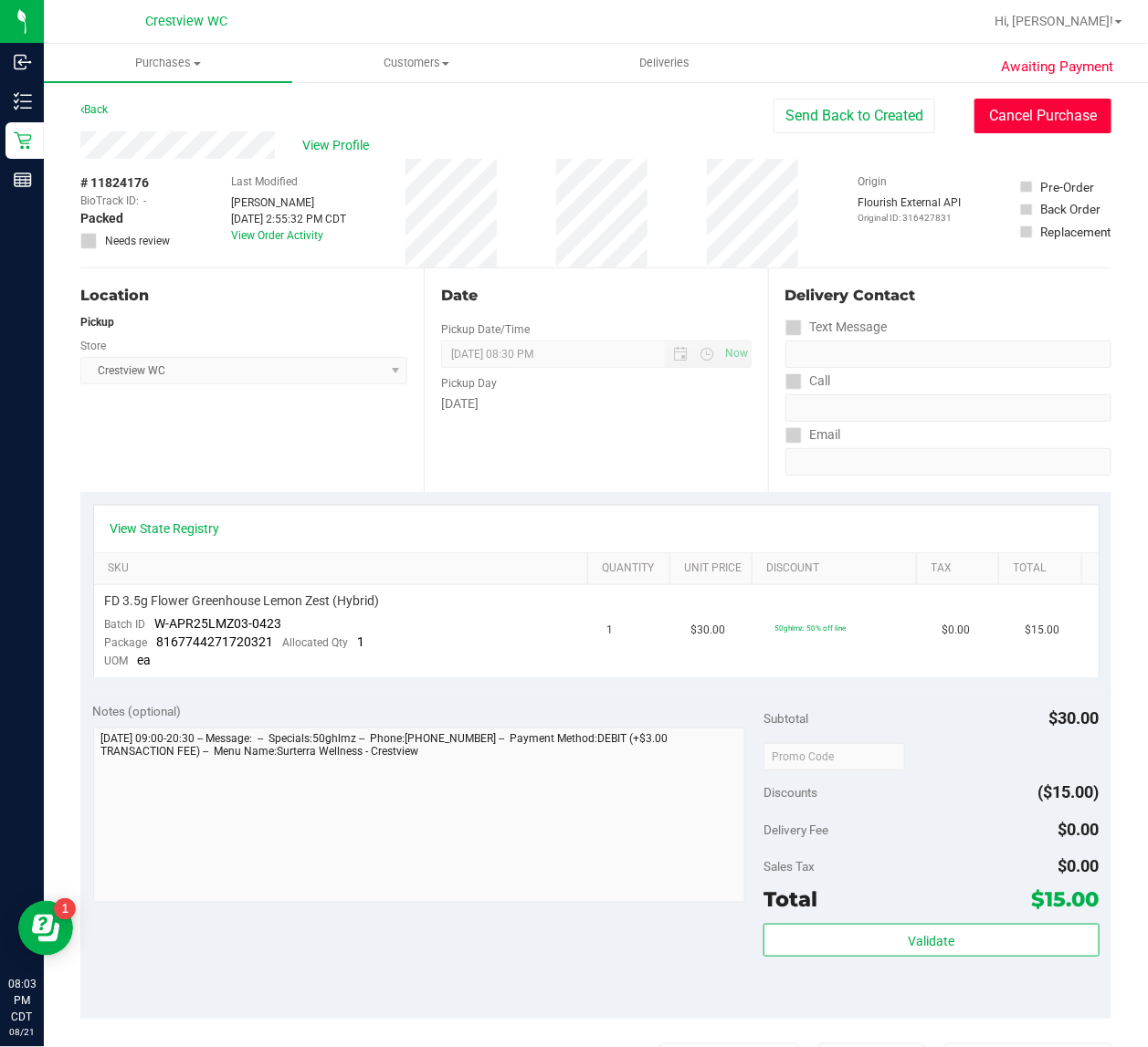
click at [1005, 107] on button "Cancel Purchase" at bounding box center [1042, 116] width 137 height 35
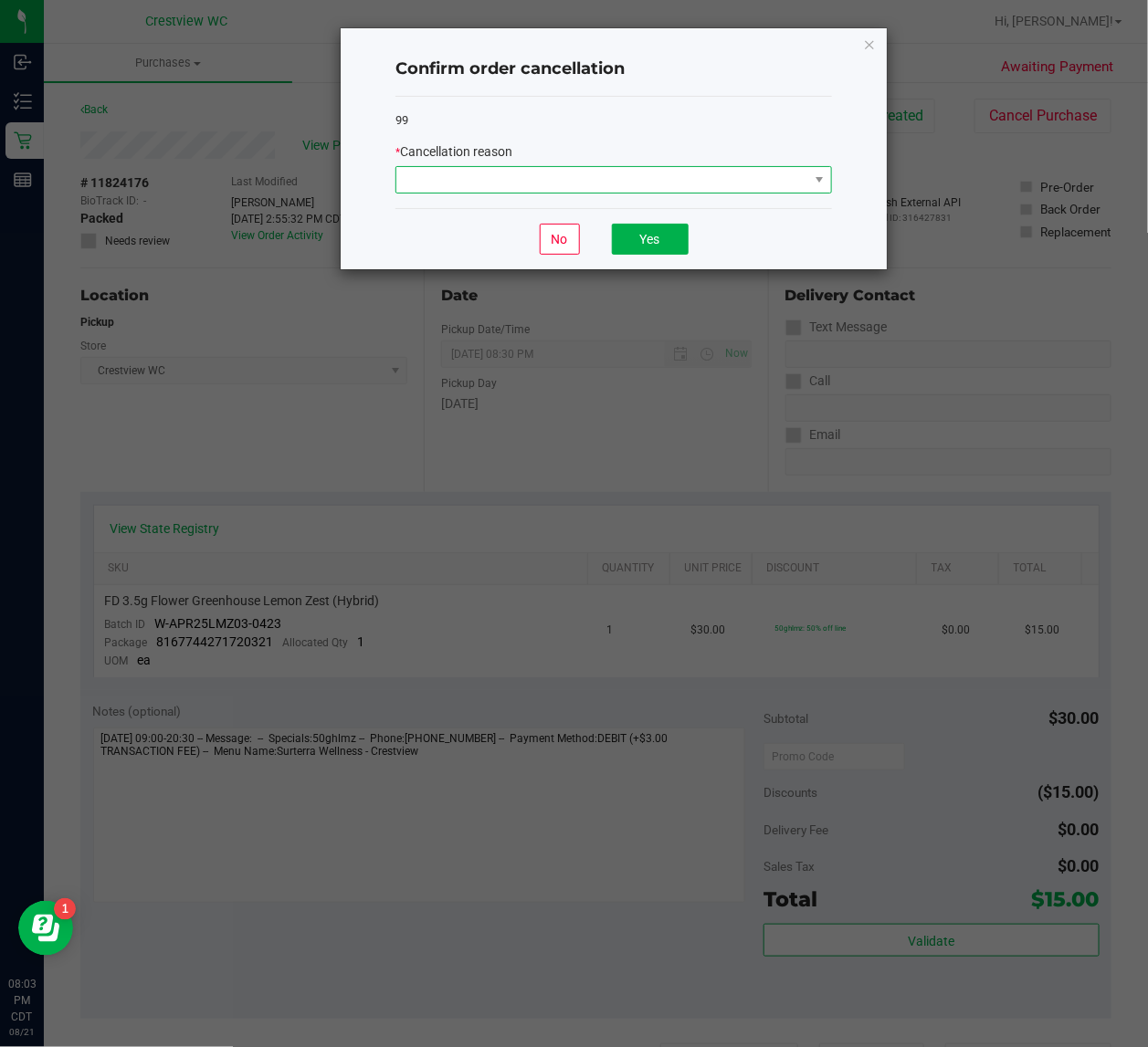
click at [528, 167] on span at bounding box center [602, 180] width 412 height 26
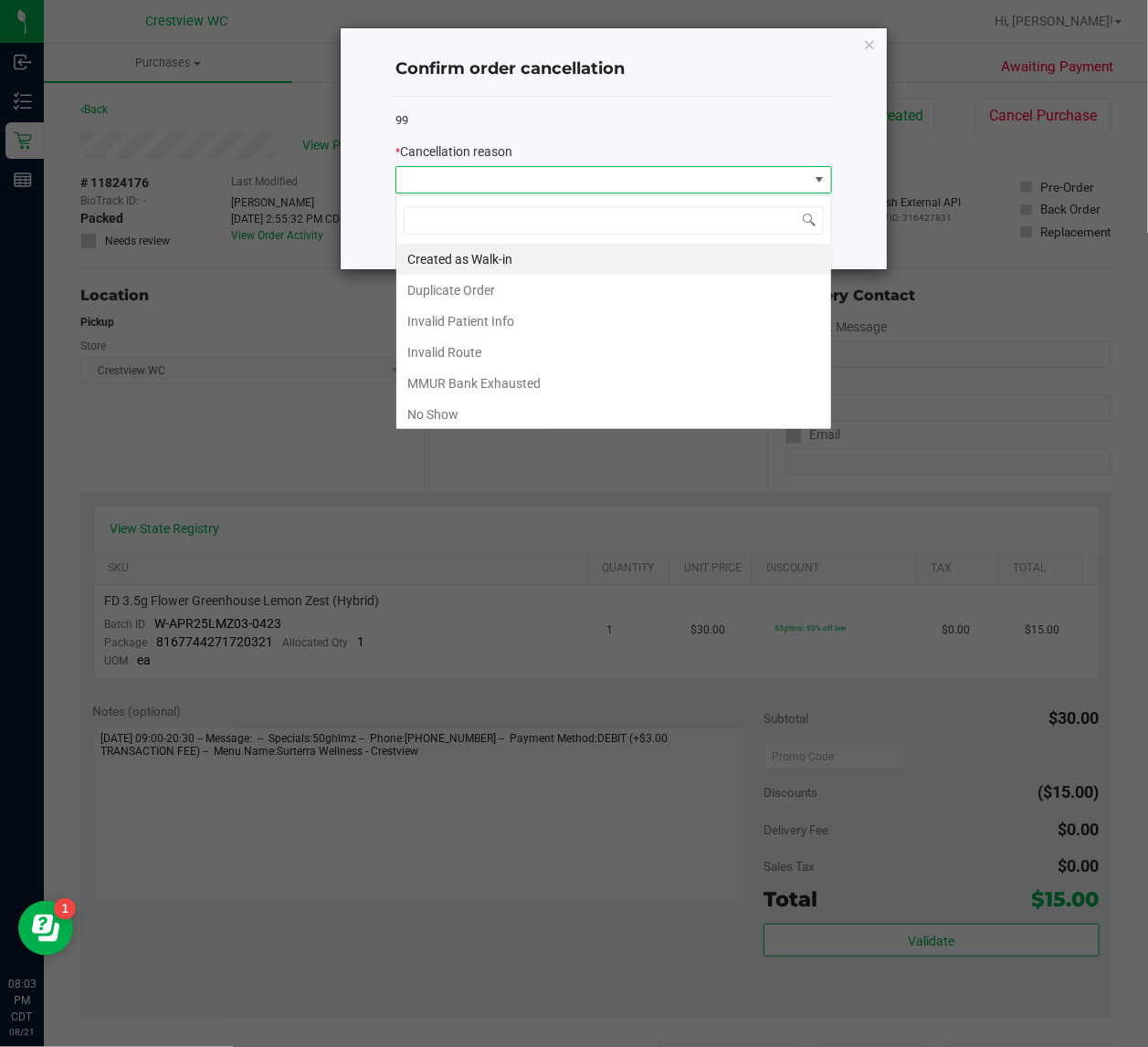
scroll to position [28, 436]
click at [443, 425] on li "No Show" at bounding box center [613, 414] width 435 height 31
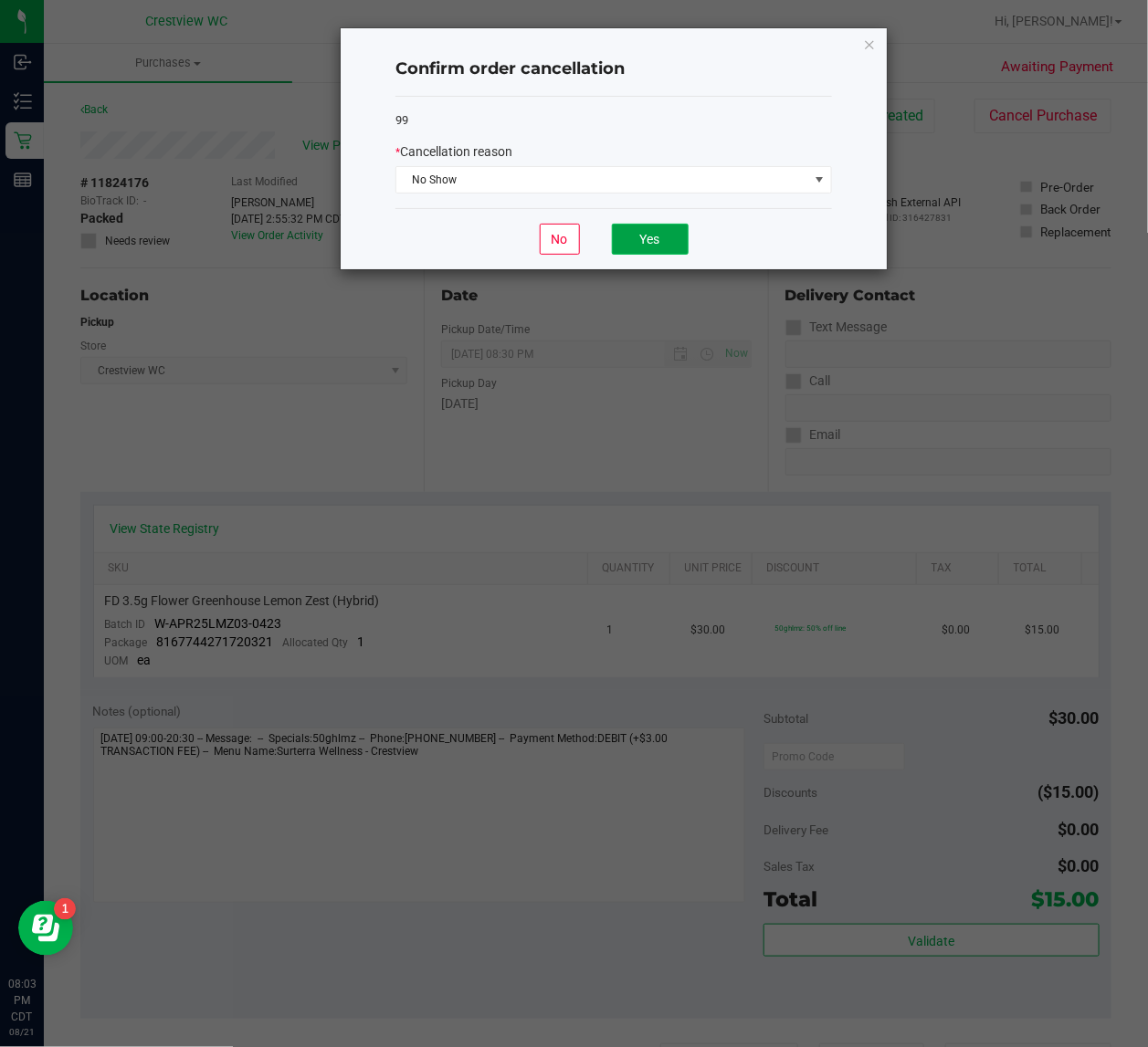
click at [633, 246] on button "Yes" at bounding box center [650, 239] width 77 height 31
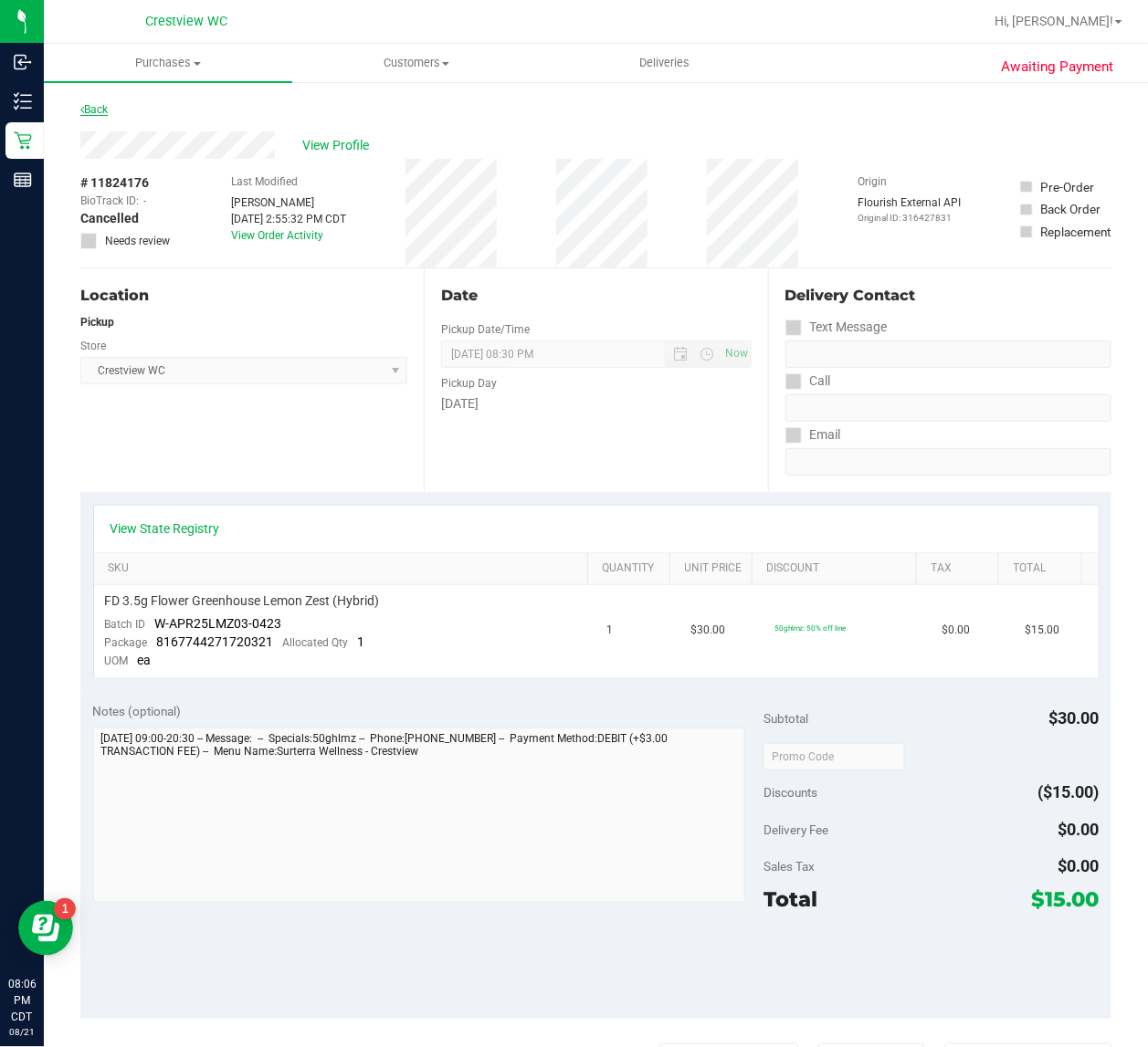
click at [107, 112] on link "Back" at bounding box center [94, 109] width 27 height 12
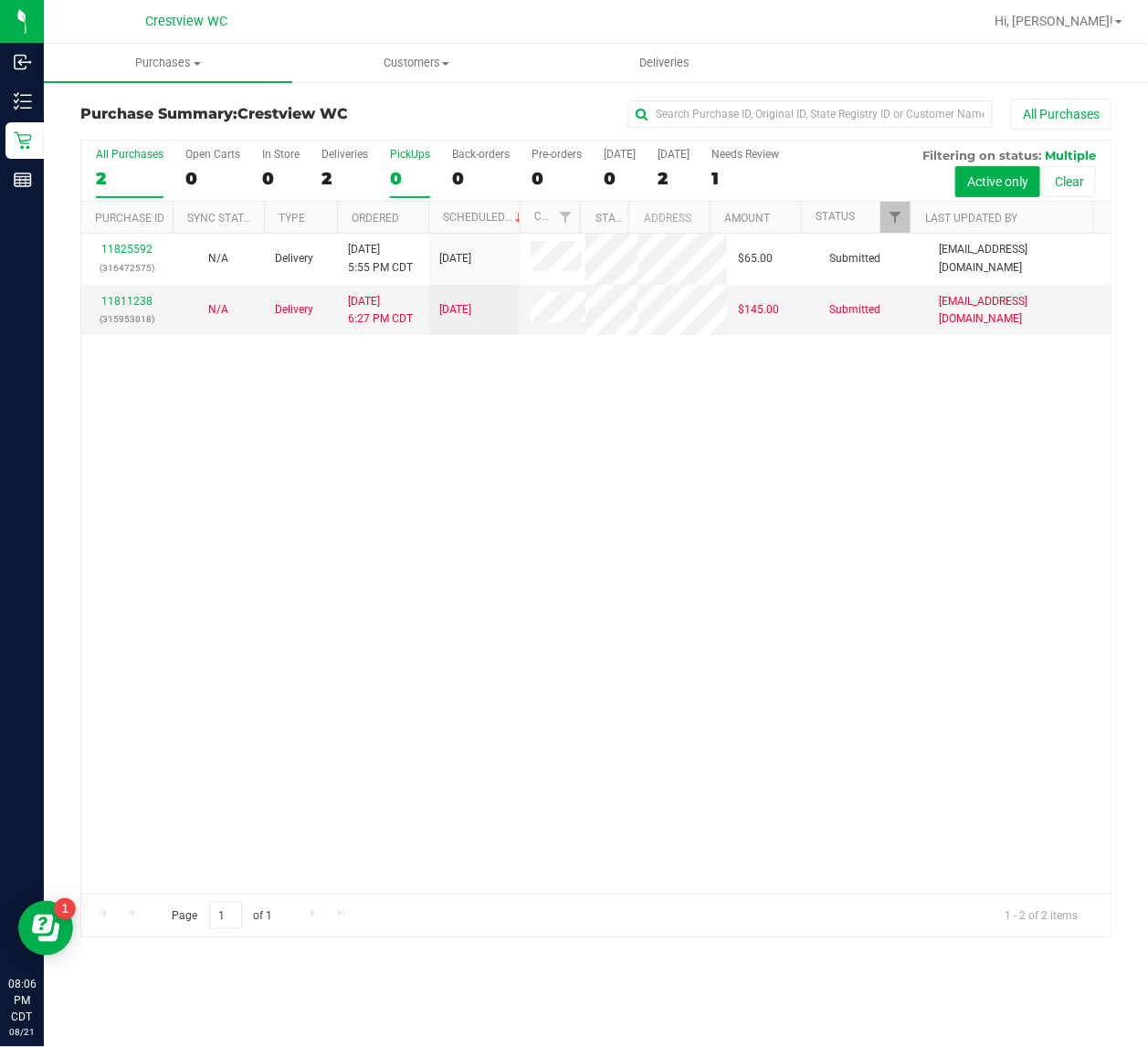
click at [400, 180] on div "0" at bounding box center [411, 179] width 40 height 21
click at [0, 0] on input "PickUps 0" at bounding box center [0, 0] width 0 height 0
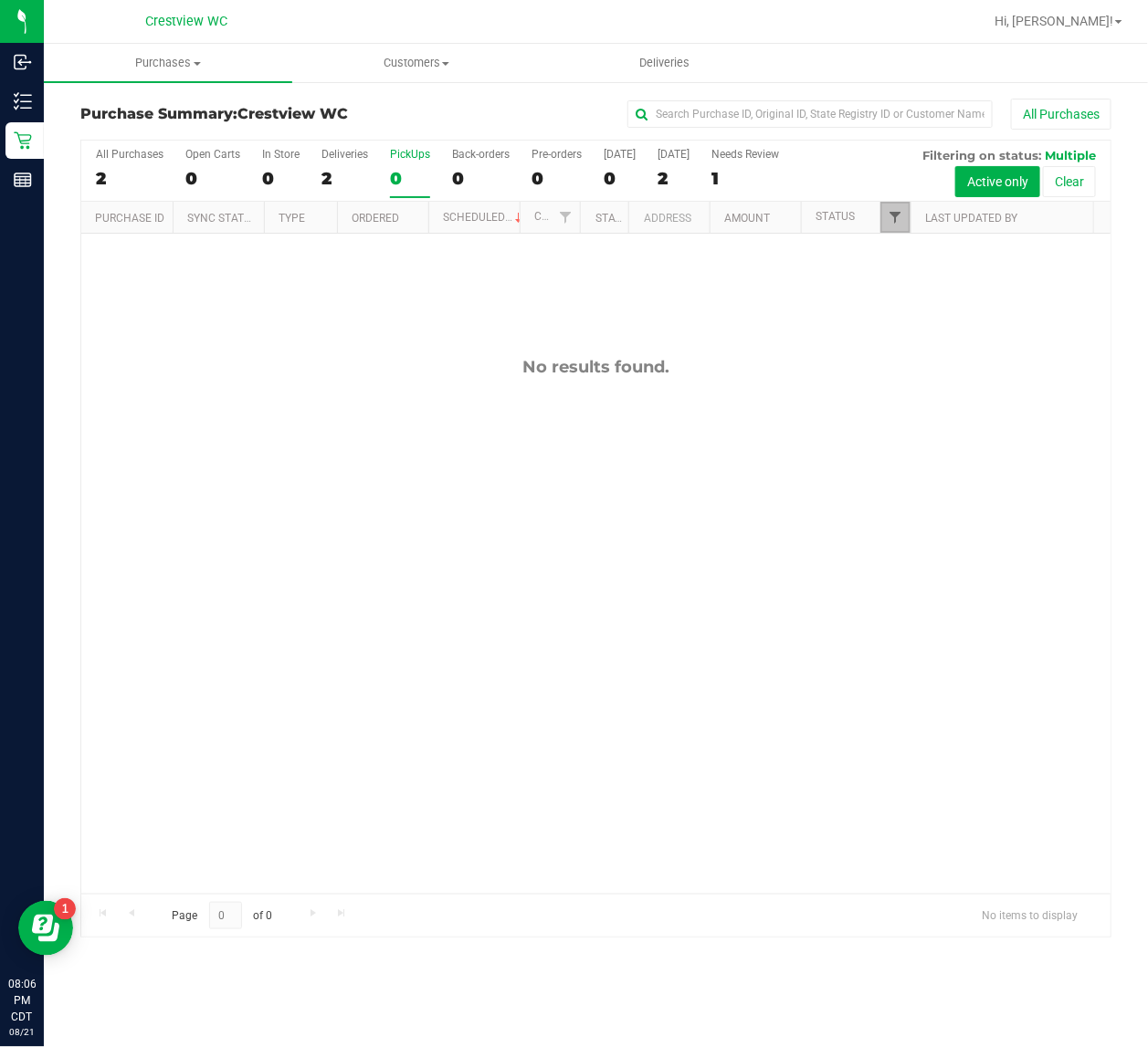
click at [893, 216] on span "Filter" at bounding box center [894, 216] width 14 height 14
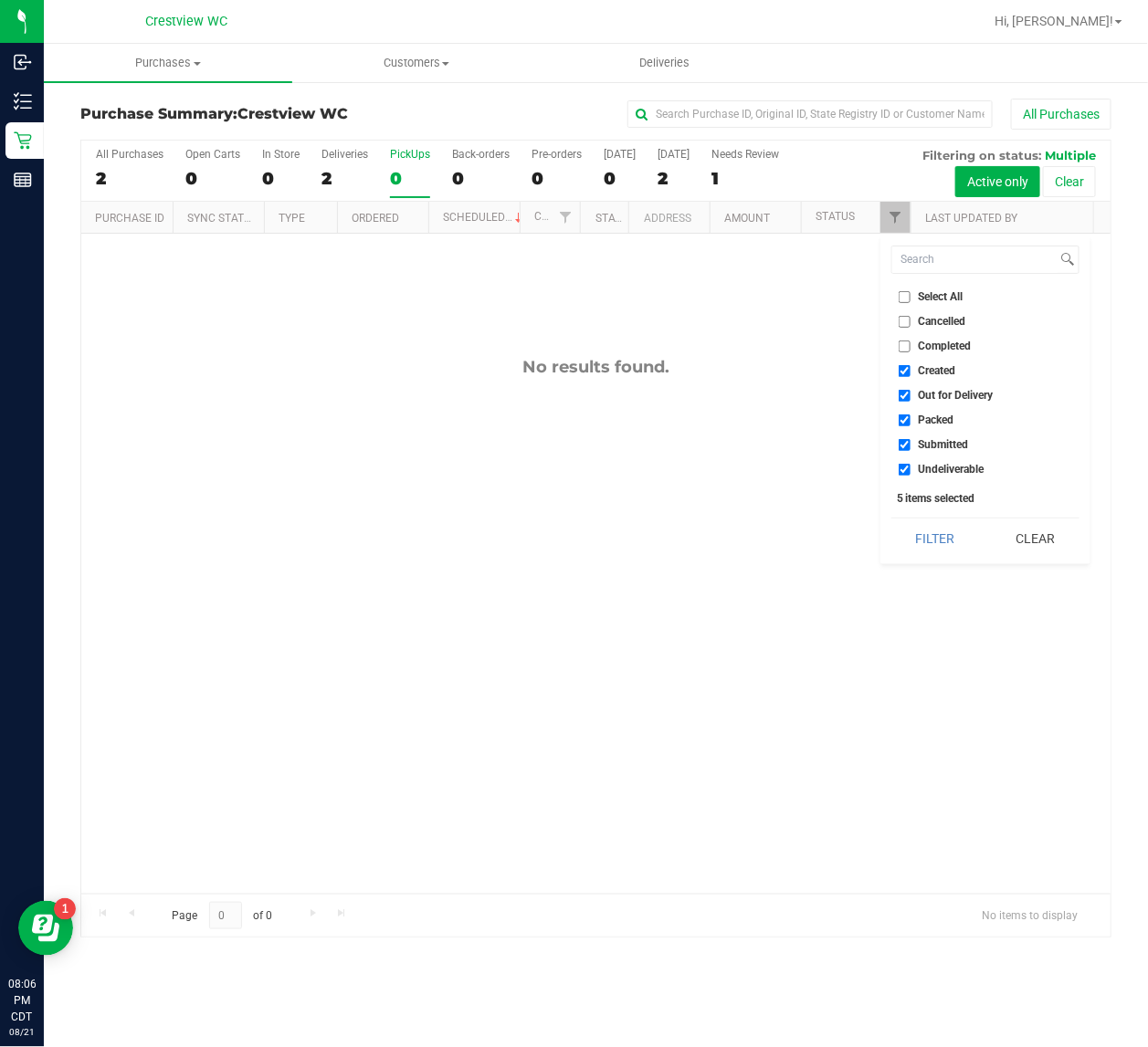
click at [905, 293] on input "Select All" at bounding box center [905, 297] width 12 height 12
checkbox input "true"
click at [905, 293] on input "Select All" at bounding box center [905, 297] width 12 height 12
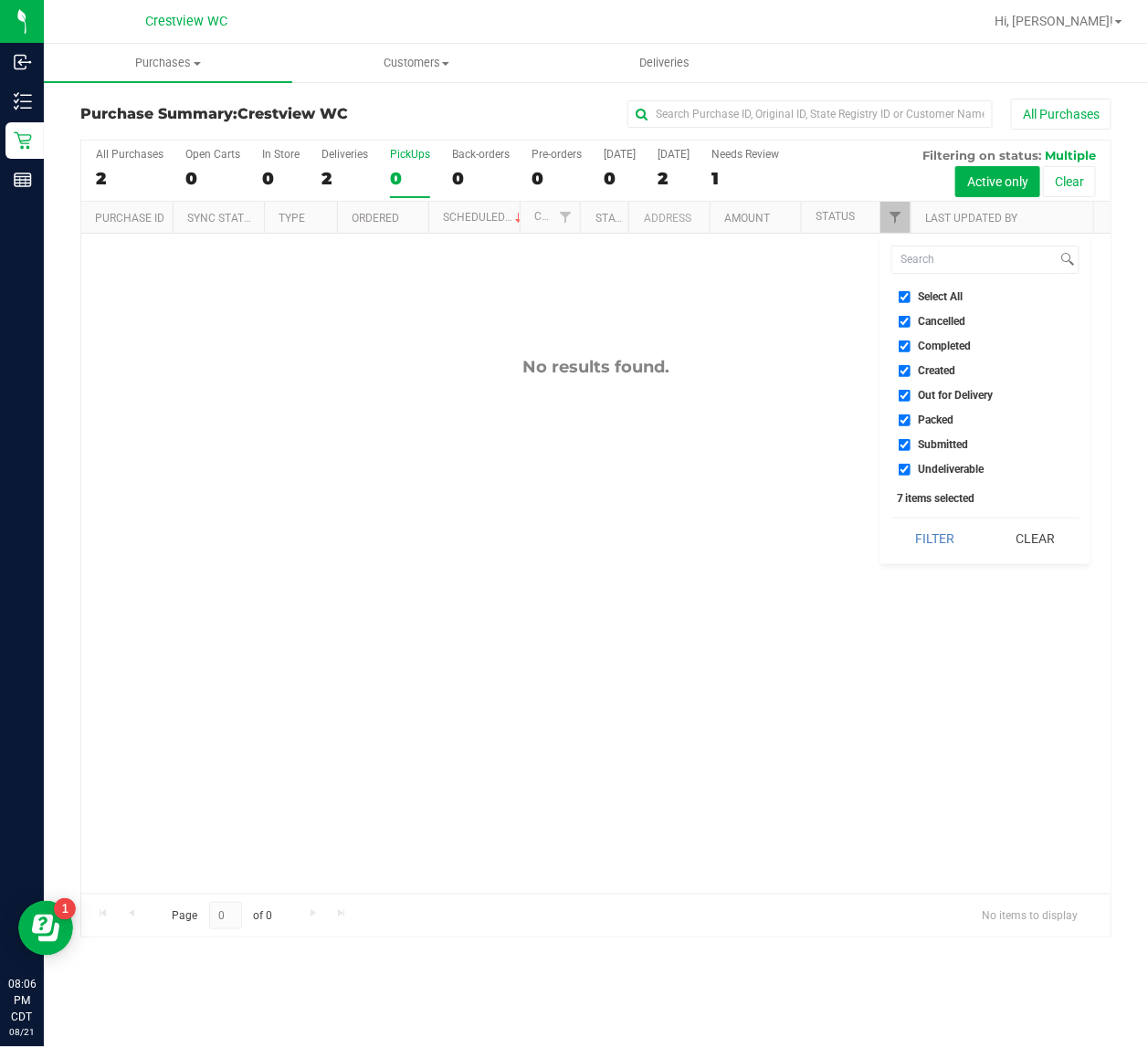
checkbox input "false"
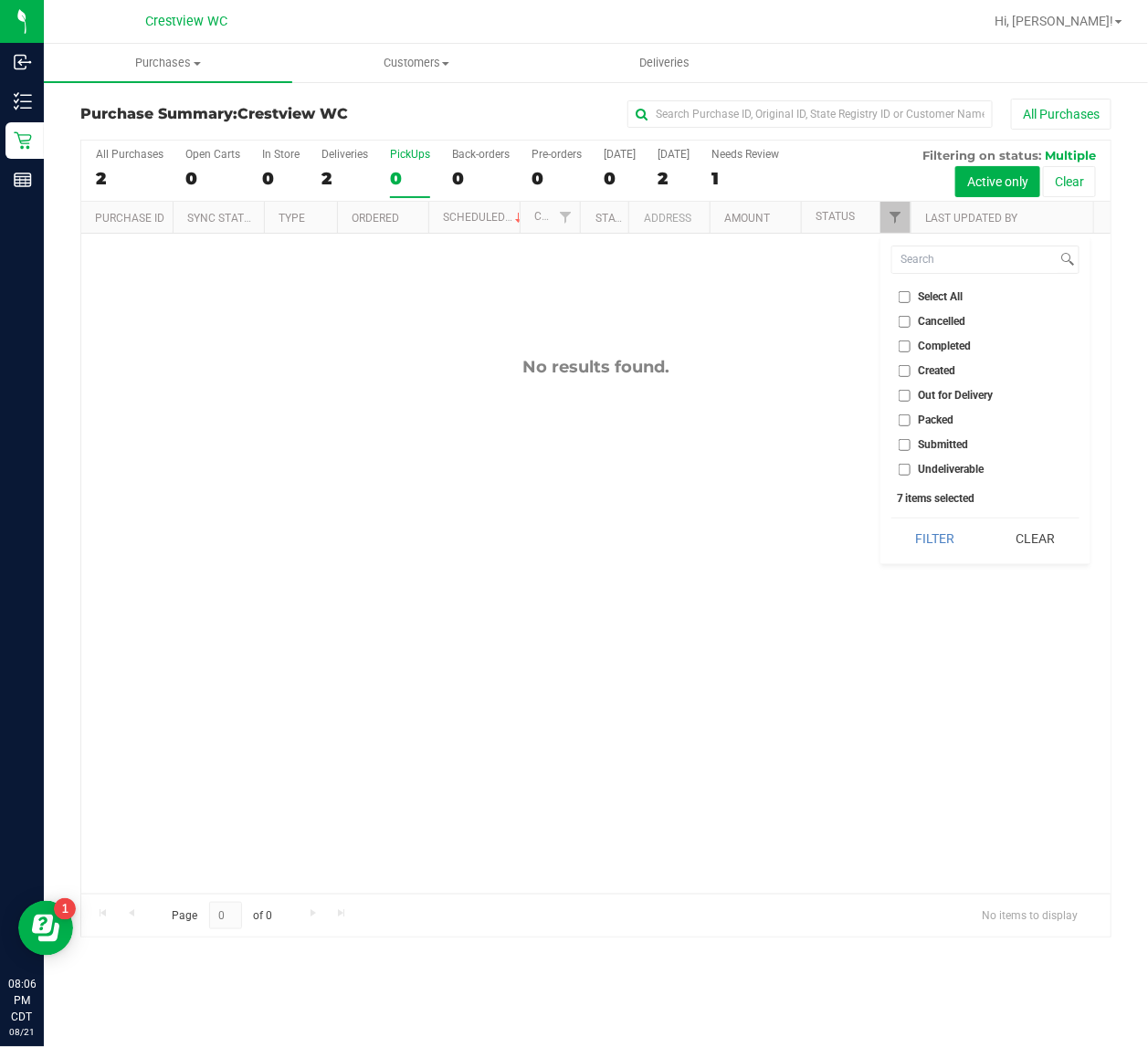
checkbox input "false"
click at [907, 440] on input "Submitted" at bounding box center [905, 445] width 12 height 12
checkbox input "true"
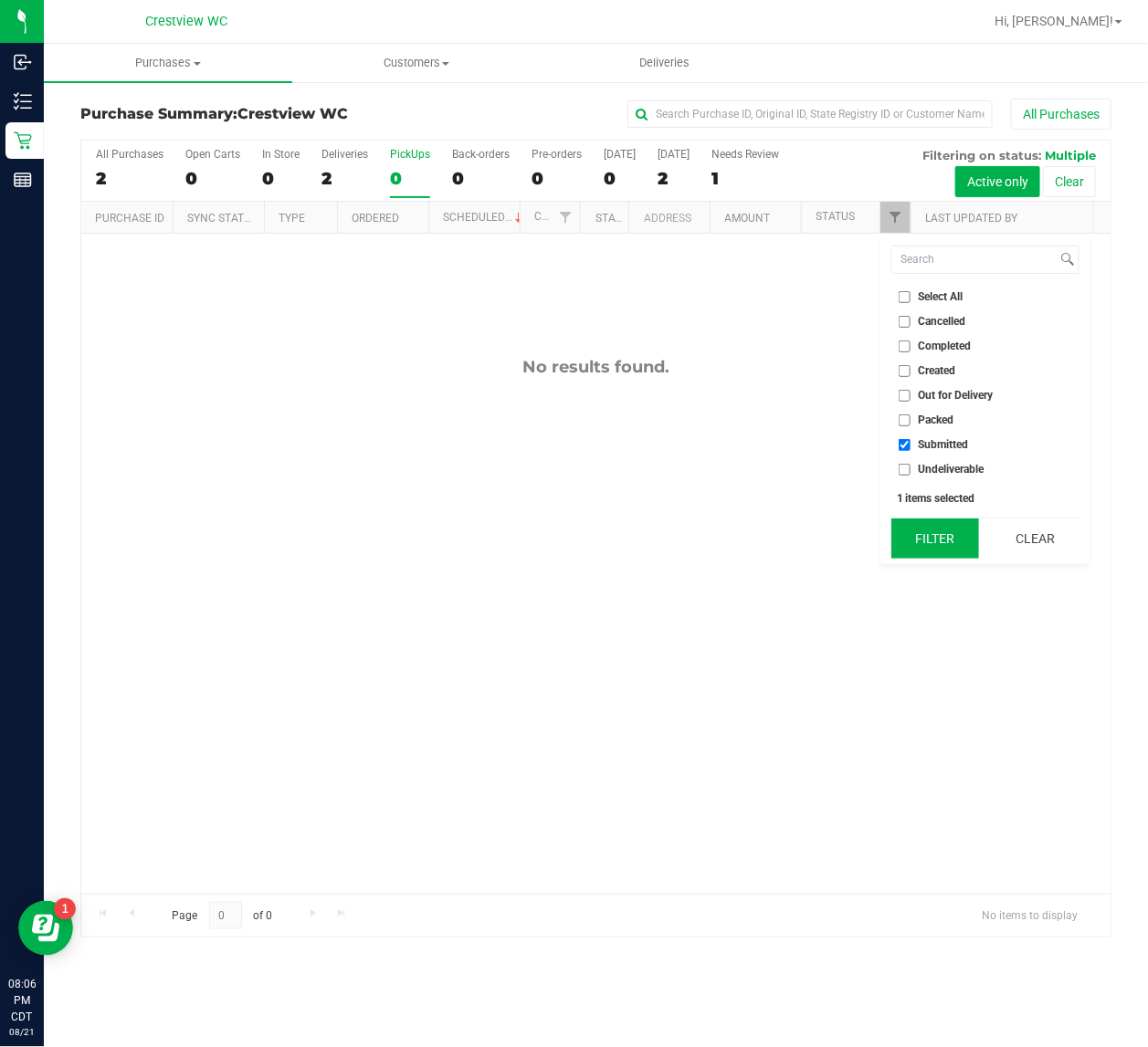
click at [924, 544] on button "Filter" at bounding box center [935, 538] width 87 height 40
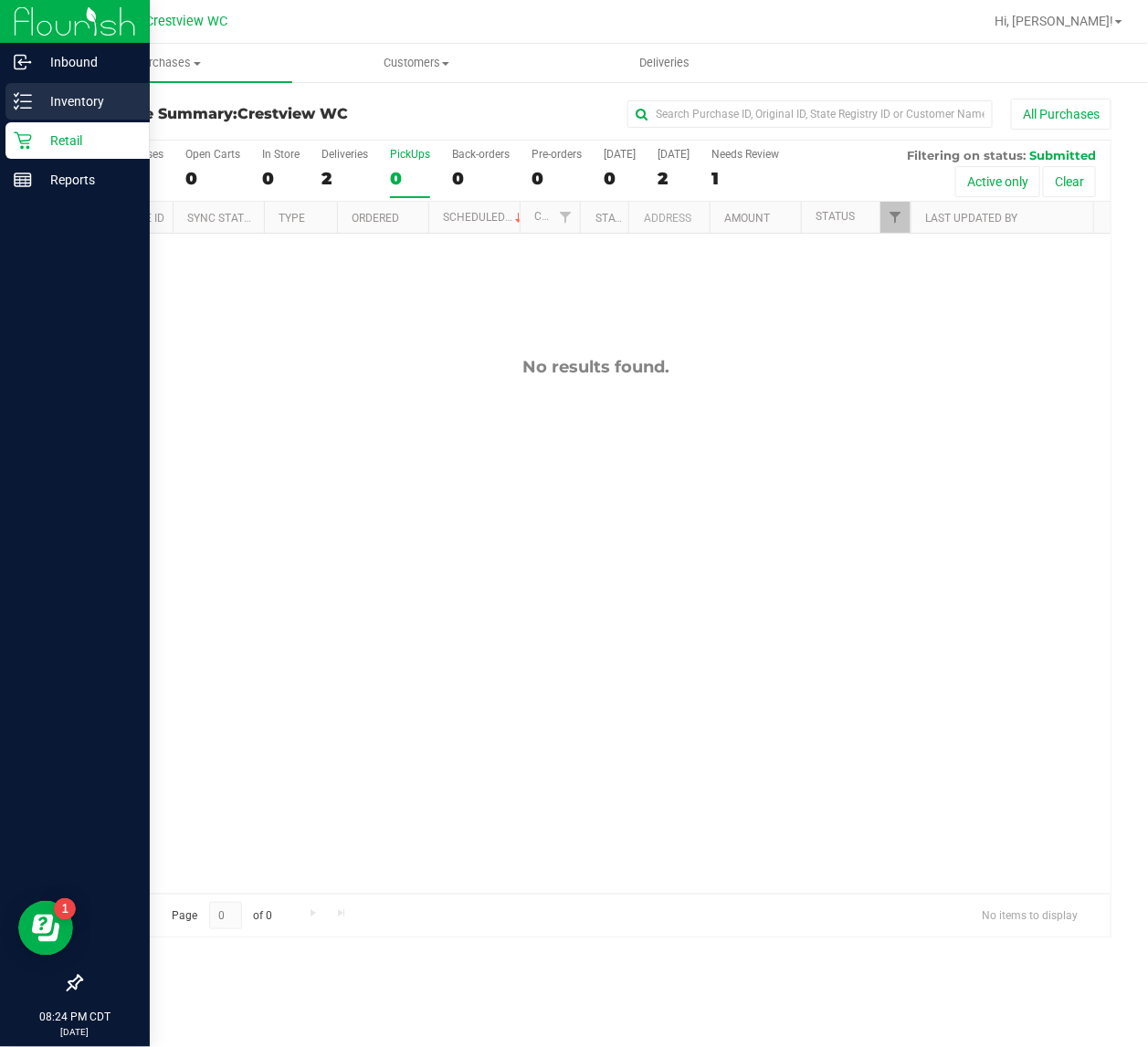
click at [27, 106] on icon at bounding box center [22, 101] width 18 height 18
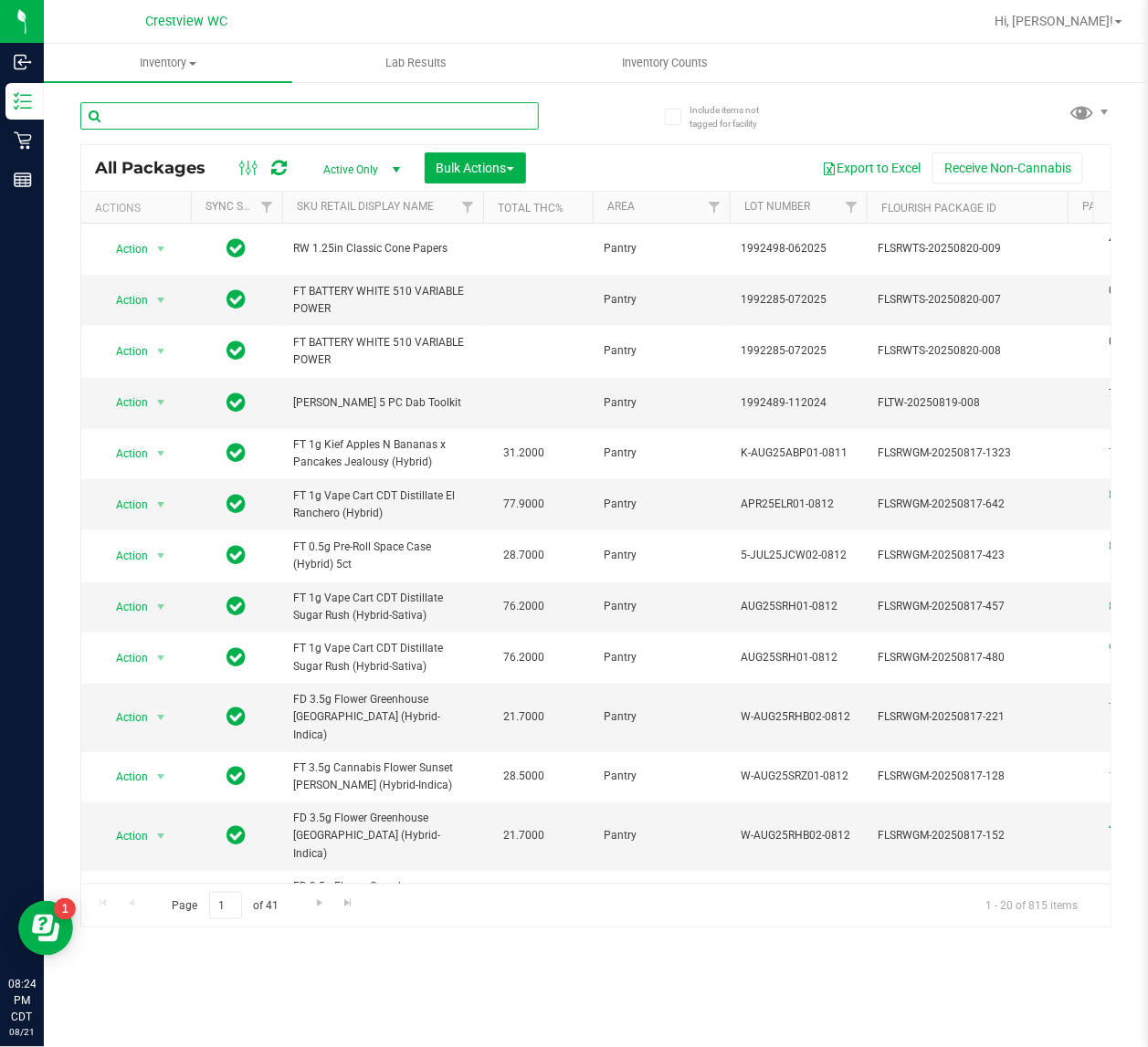
click at [230, 115] on input "text" at bounding box center [310, 115] width 459 height 27
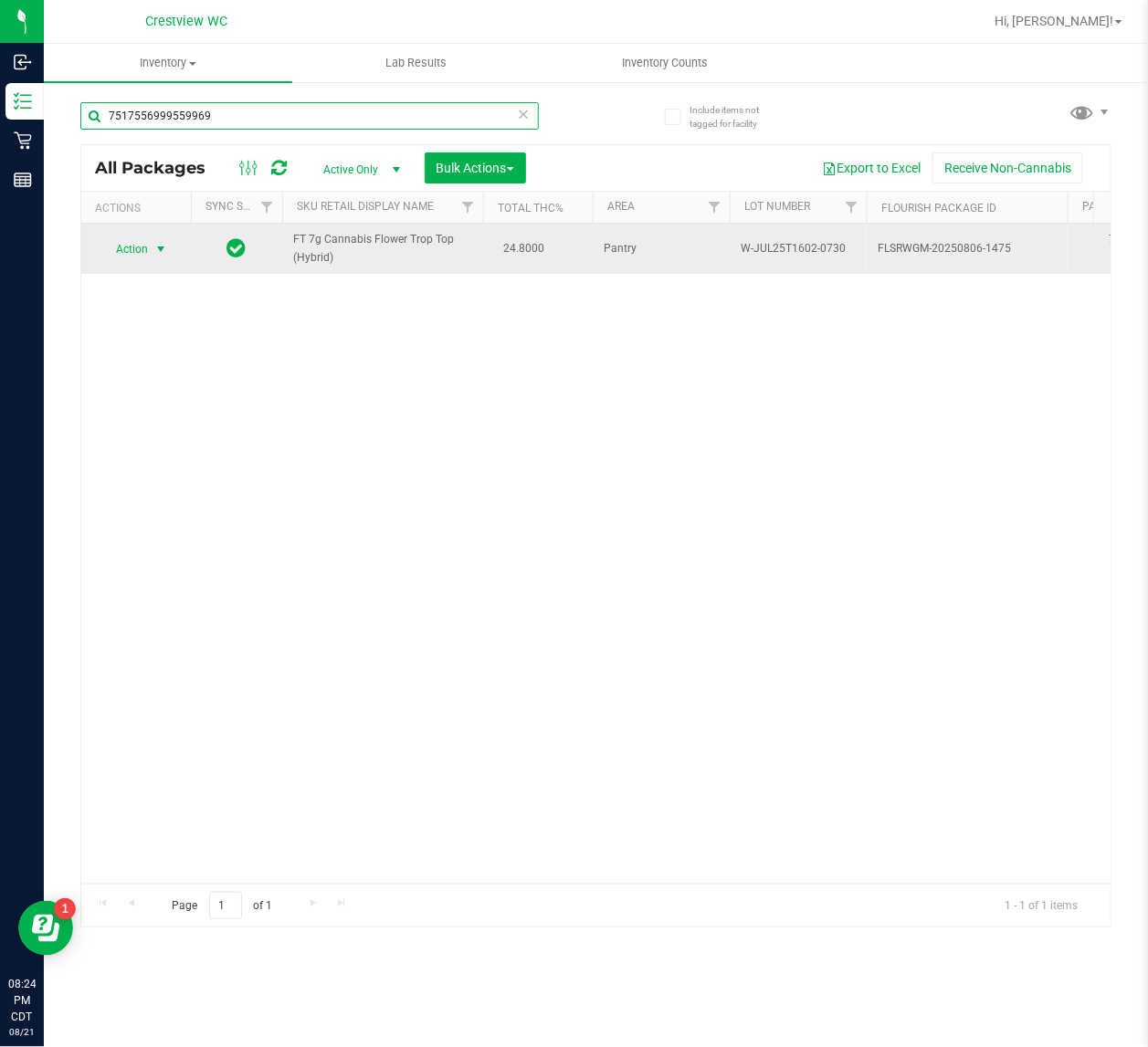
type input "7517556999559969"
click at [160, 254] on span "select" at bounding box center [161, 249] width 14 height 14
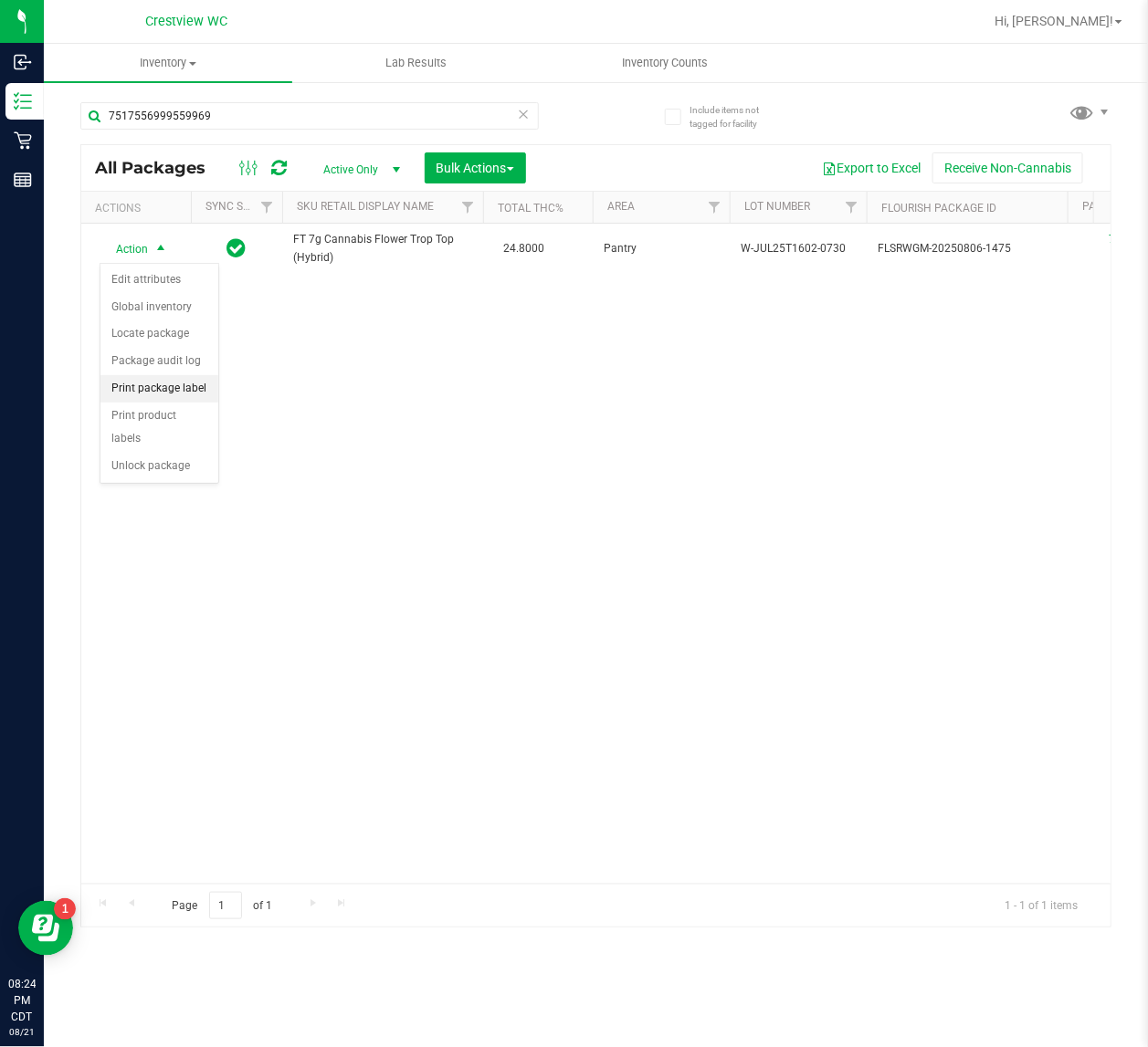
click at [198, 391] on li "Print package label" at bounding box center [159, 388] width 118 height 27
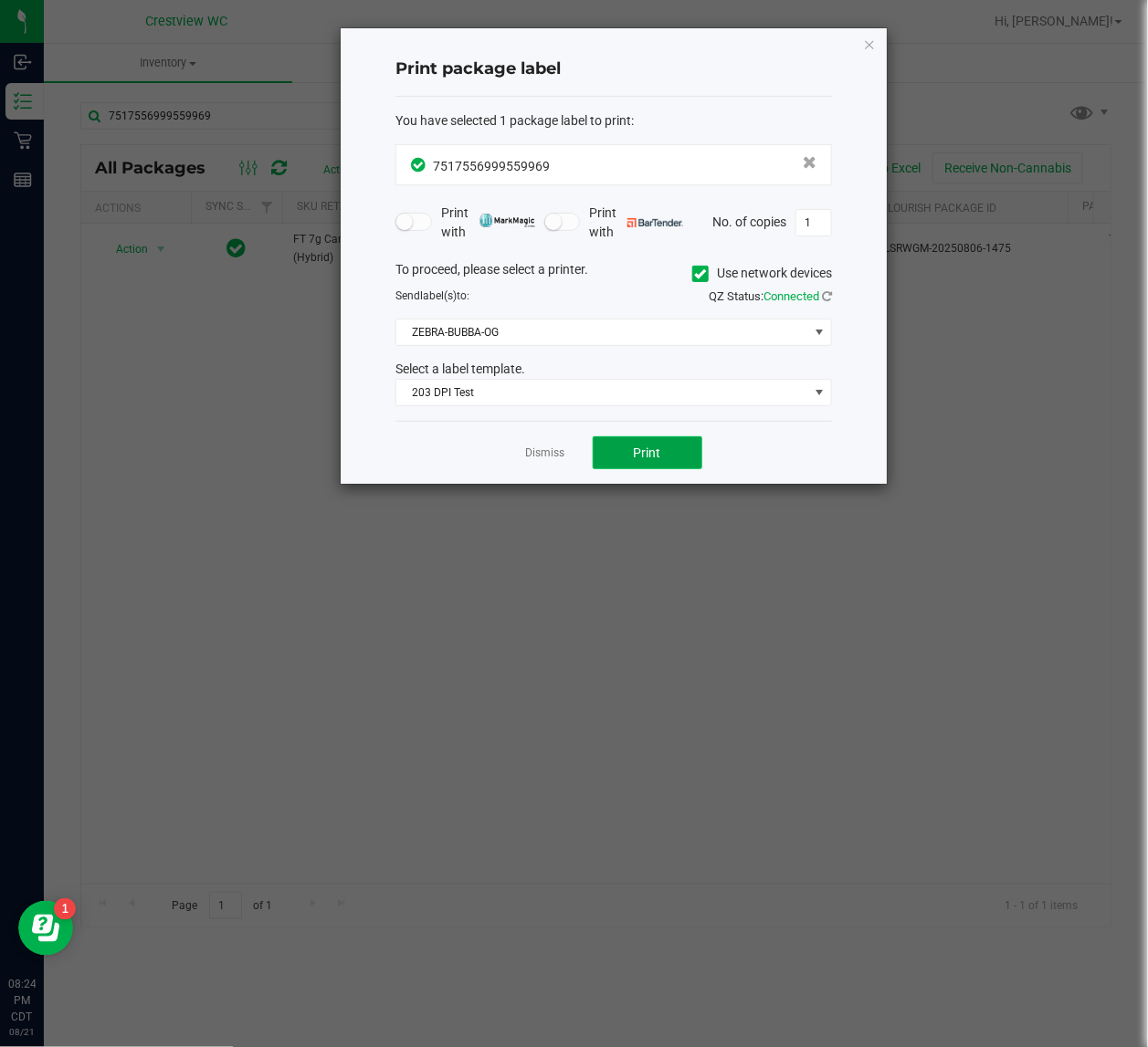
click at [645, 463] on button "Print" at bounding box center [647, 453] width 110 height 33
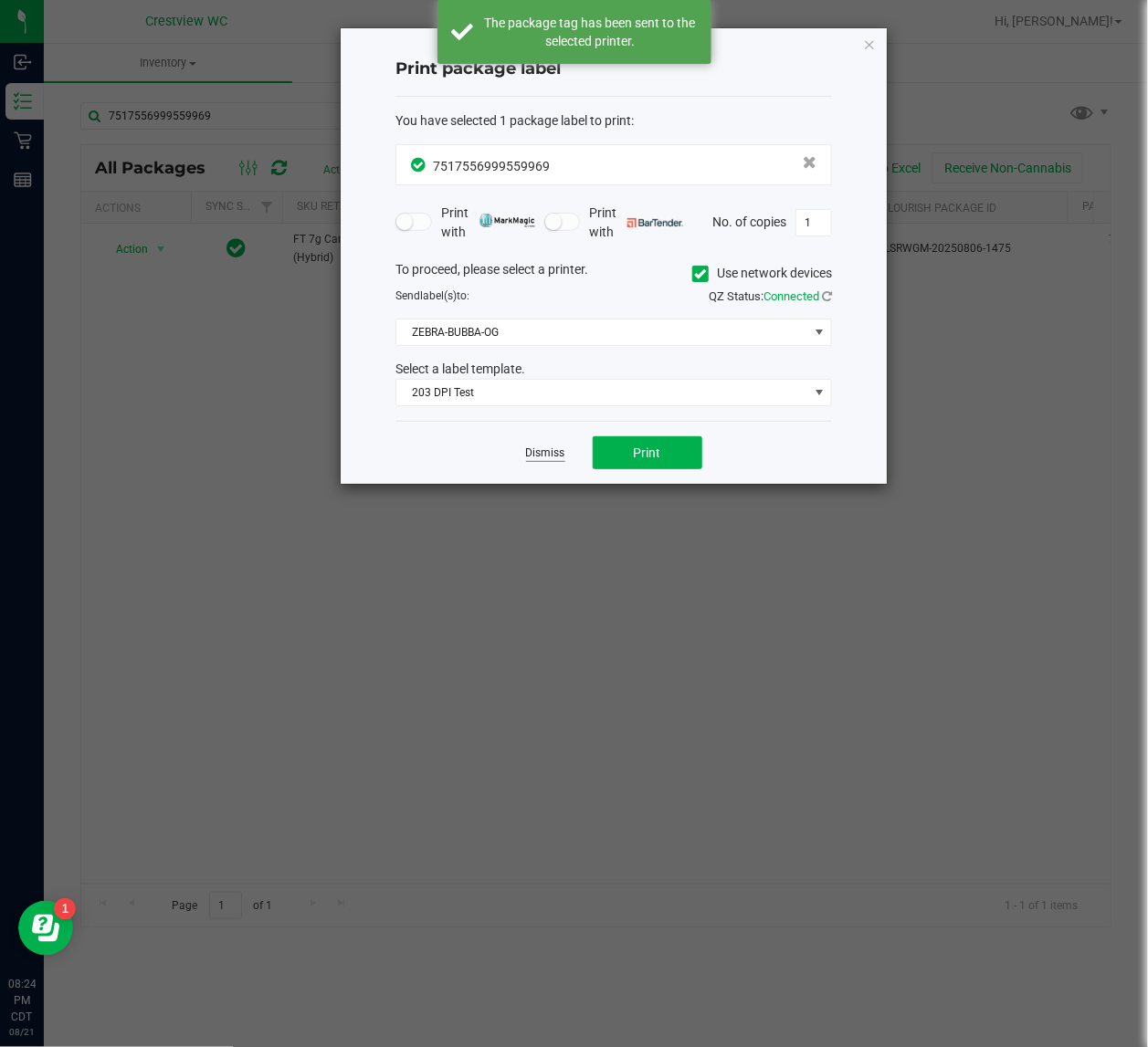
click at [537, 457] on link "Dismiss" at bounding box center [545, 454] width 39 height 15
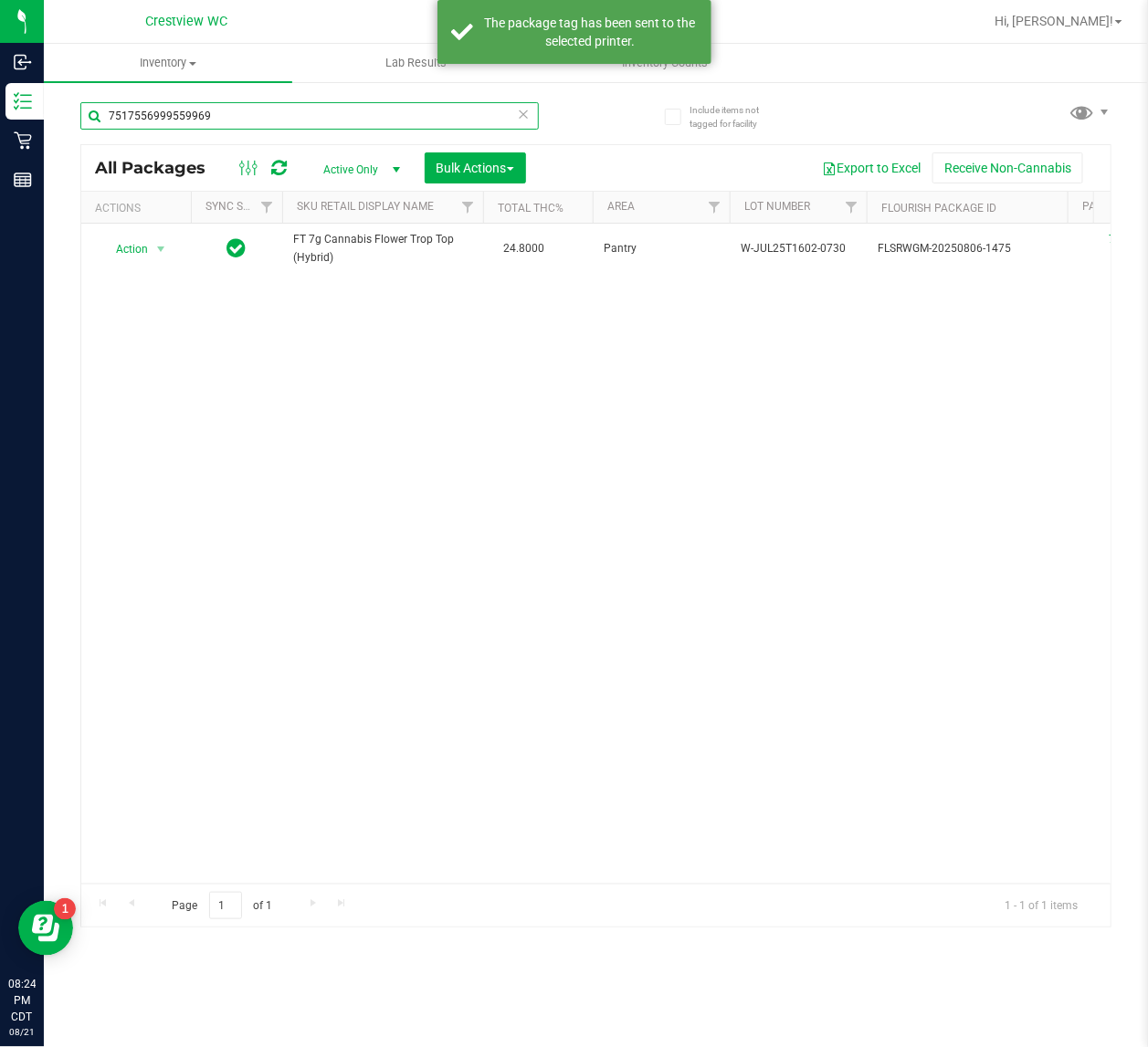
drag, startPoint x: 229, startPoint y: 119, endPoint x: -22, endPoint y: 128, distance: 251.2
click at [0, 128] on html "Inbound Inventory Retail Reports 08:24 PM CDT [DATE] 08/21 Crestview WC Hi, [PE…" at bounding box center [574, 523] width 1148 height 1047
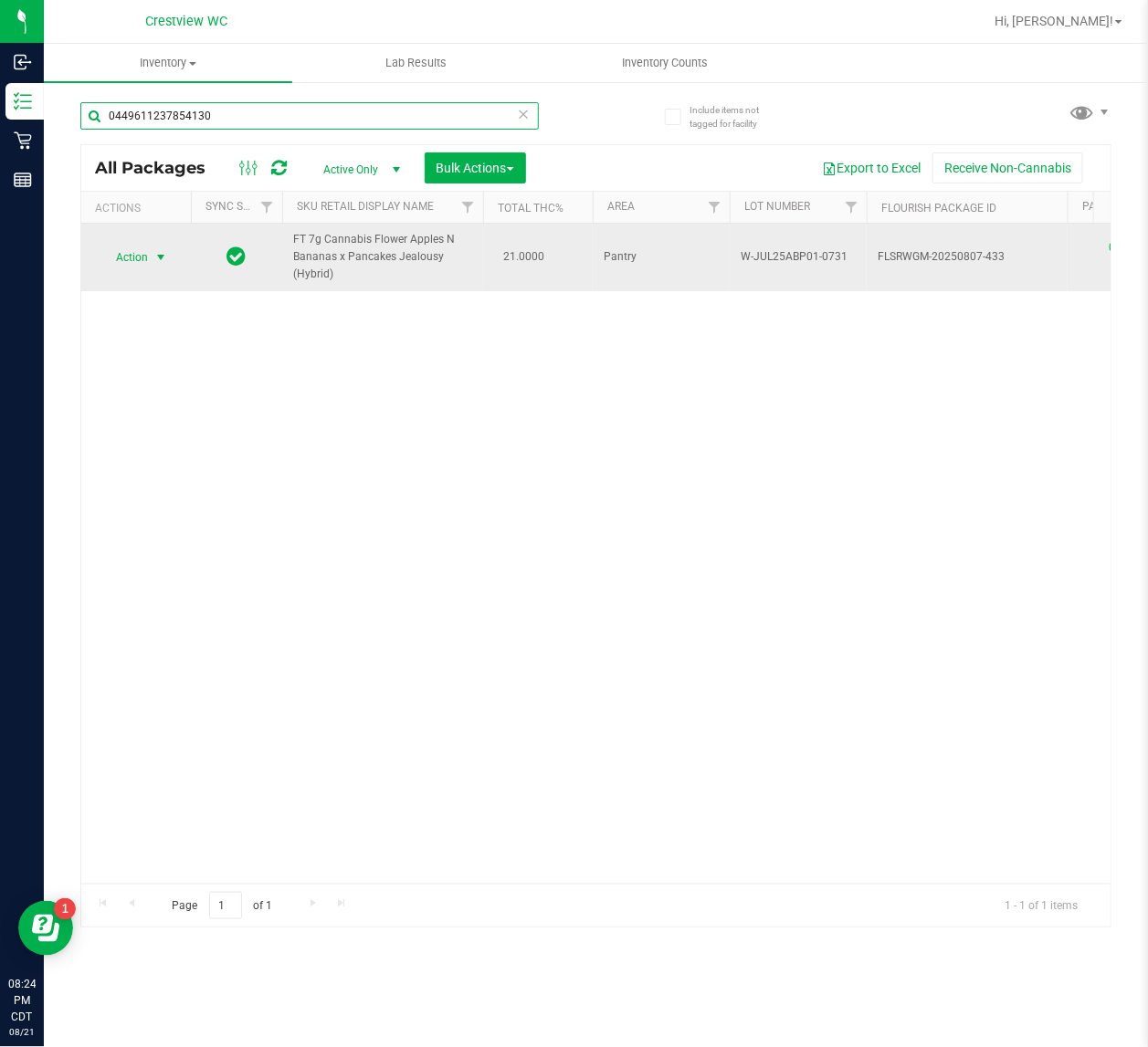
type input "0449611237854130"
click at [165, 259] on span "select" at bounding box center [161, 257] width 14 height 14
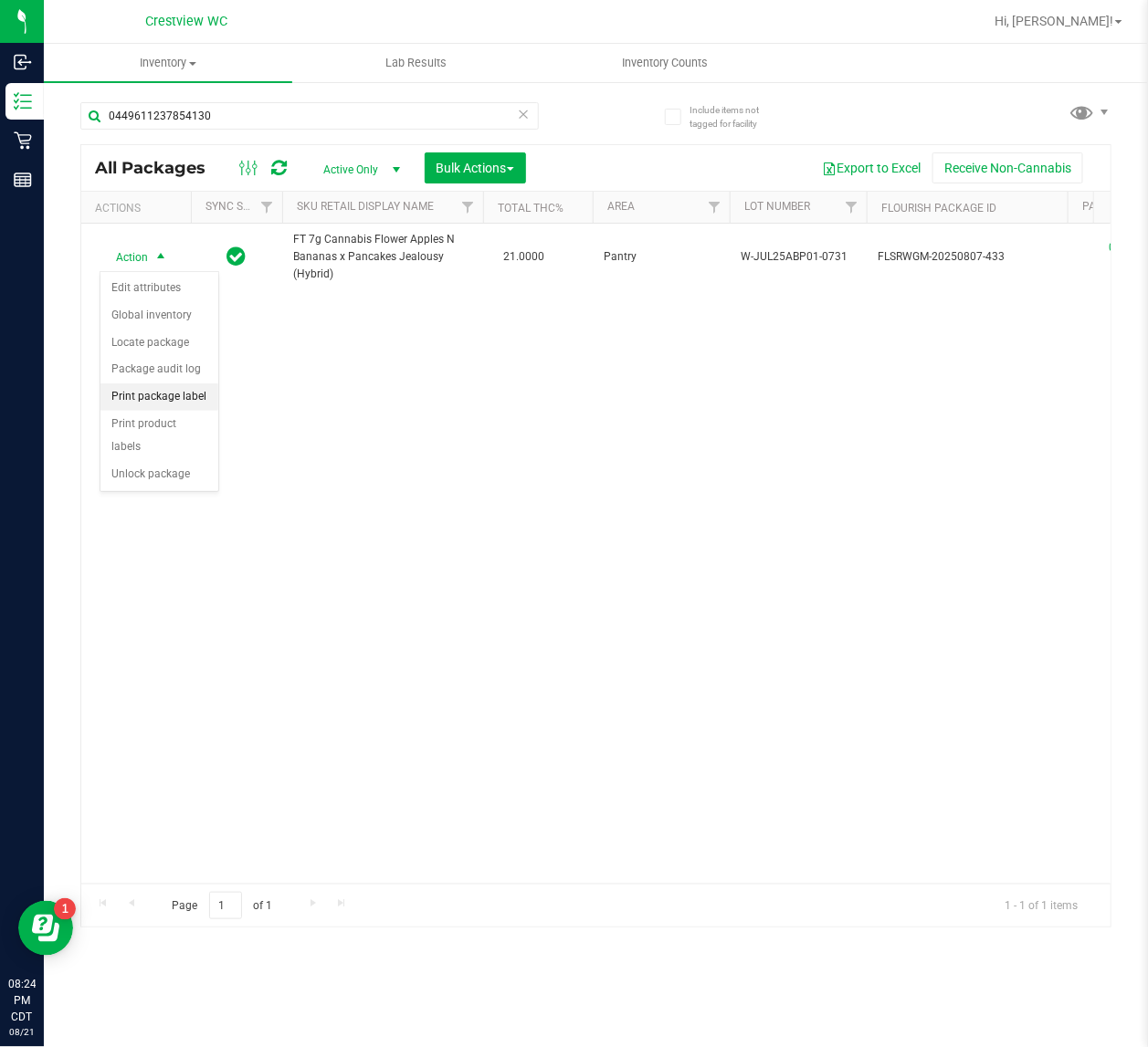
click at [191, 390] on li "Print package label" at bounding box center [159, 397] width 118 height 27
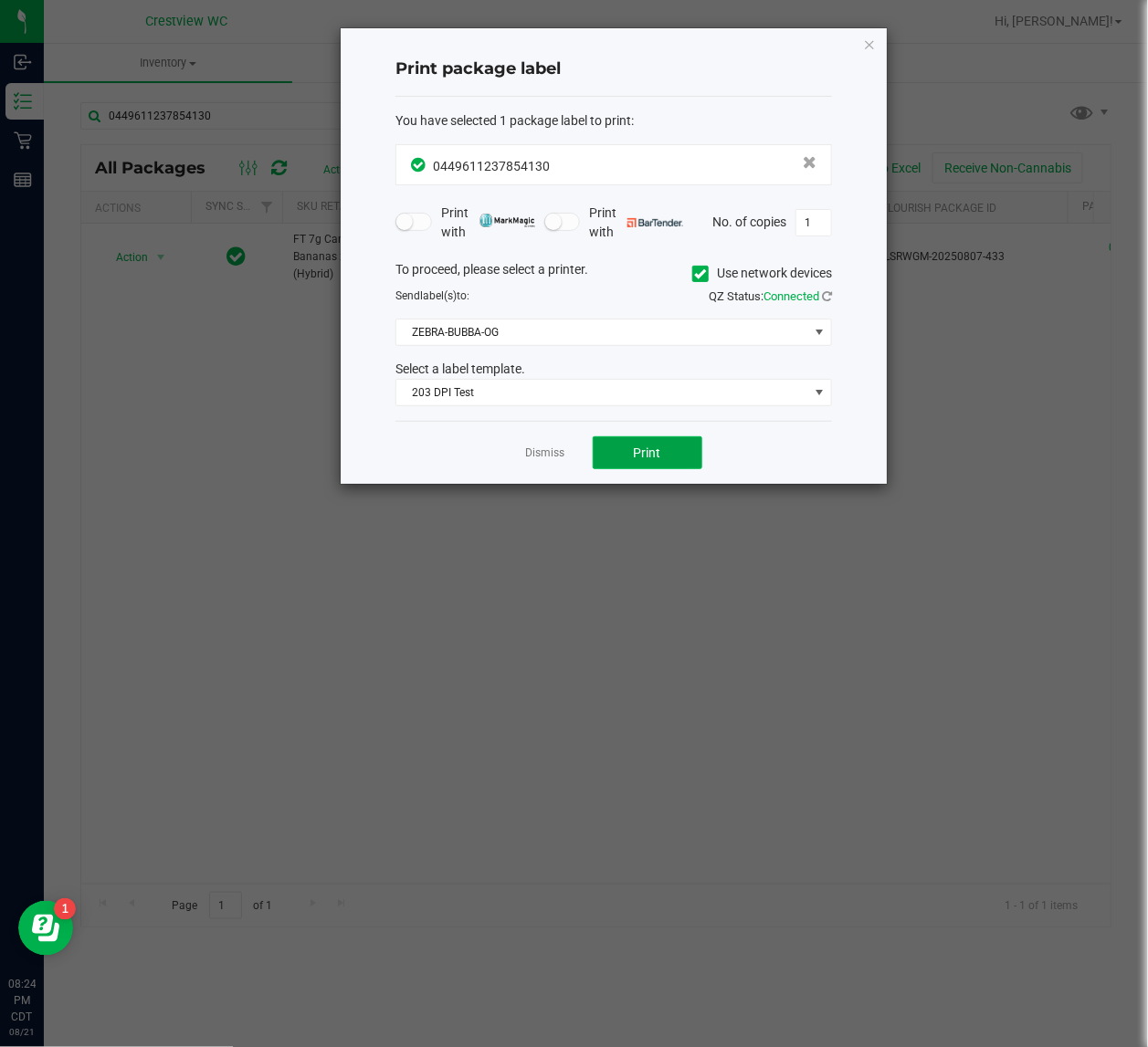
click at [619, 453] on button "Print" at bounding box center [647, 453] width 110 height 33
click at [571, 453] on div "Dismiss Print" at bounding box center [613, 453] width 437 height 63
click at [562, 455] on link "Dismiss" at bounding box center [545, 454] width 39 height 15
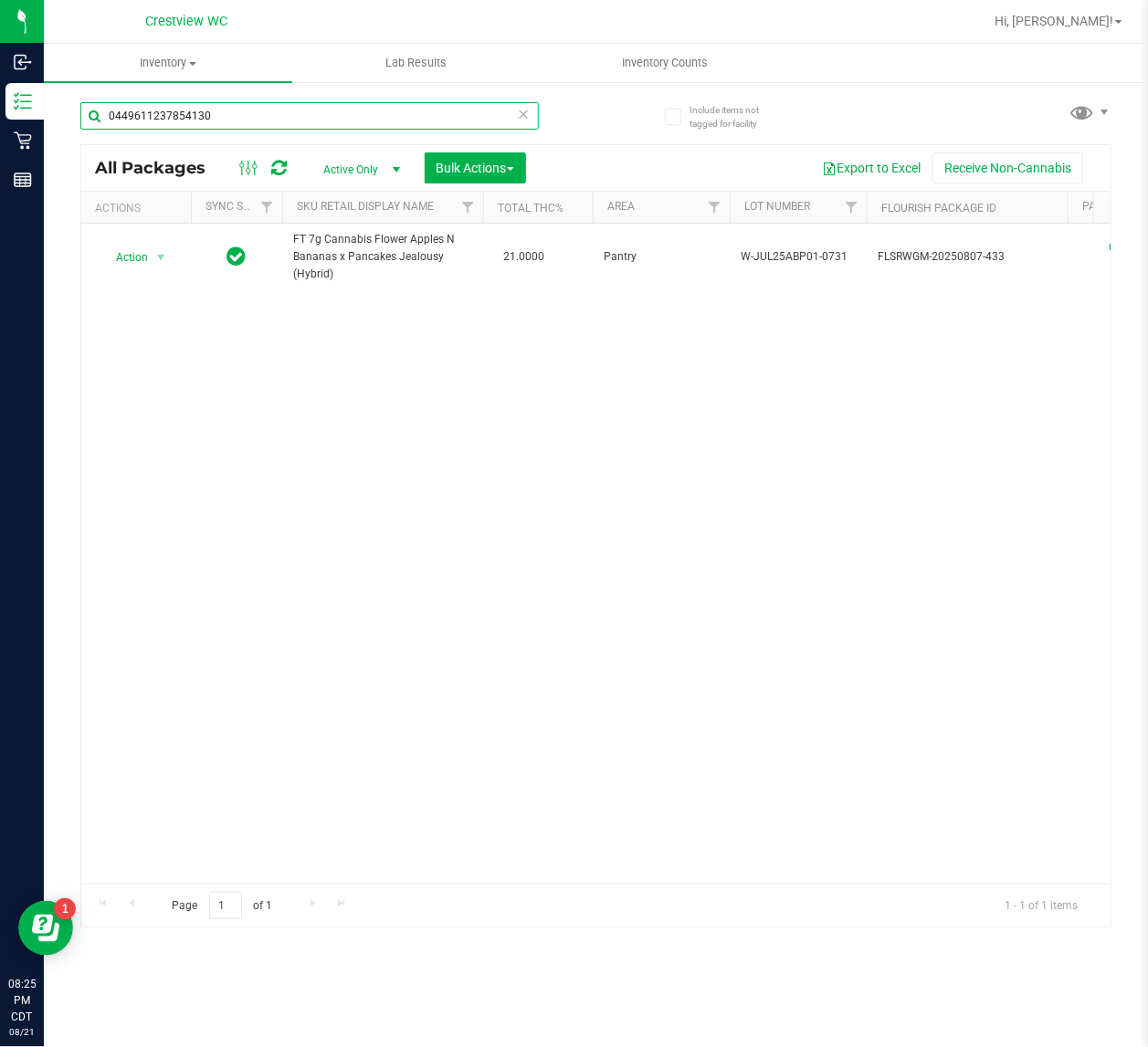
drag, startPoint x: 131, startPoint y: 124, endPoint x: 76, endPoint y: 131, distance: 55.4
click at [76, 131] on div "Include items not tagged for facility 0449611237854130 All Packages Active Only…" at bounding box center [596, 359] width 1104 height 557
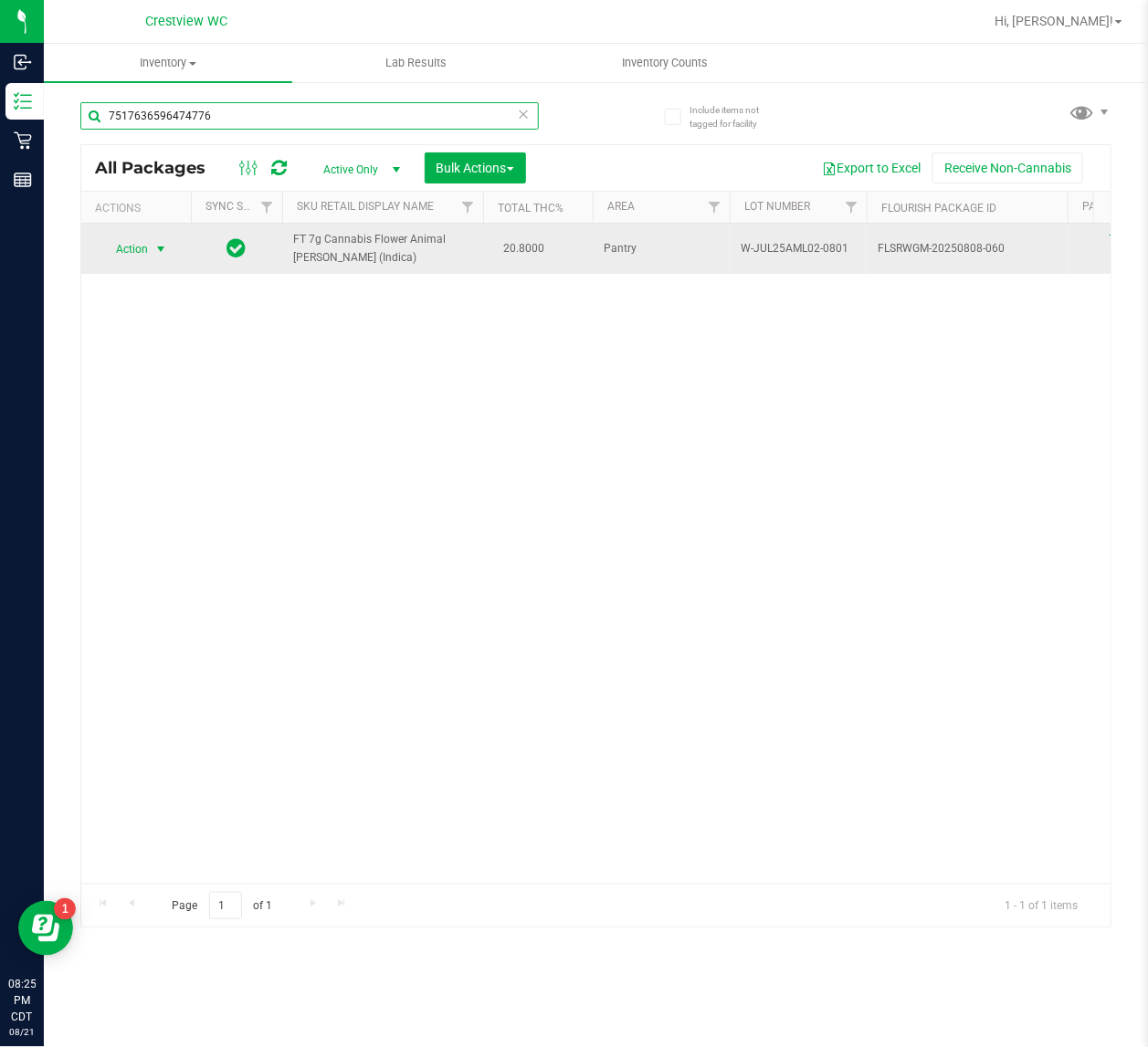
type input "7517636596474776"
click at [141, 245] on span "Action" at bounding box center [124, 249] width 49 height 26
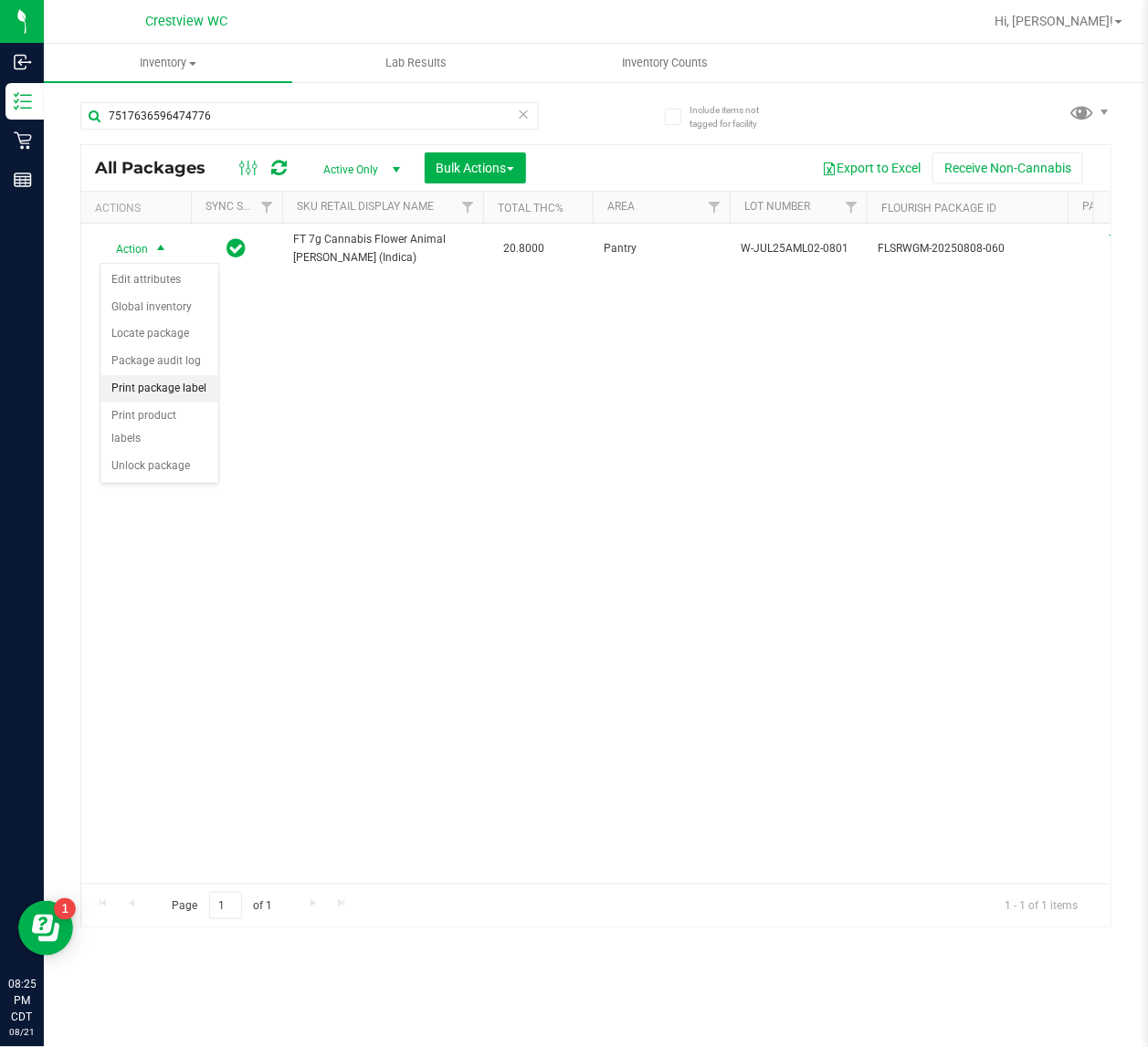
click at [158, 397] on li "Print package label" at bounding box center [159, 388] width 118 height 27
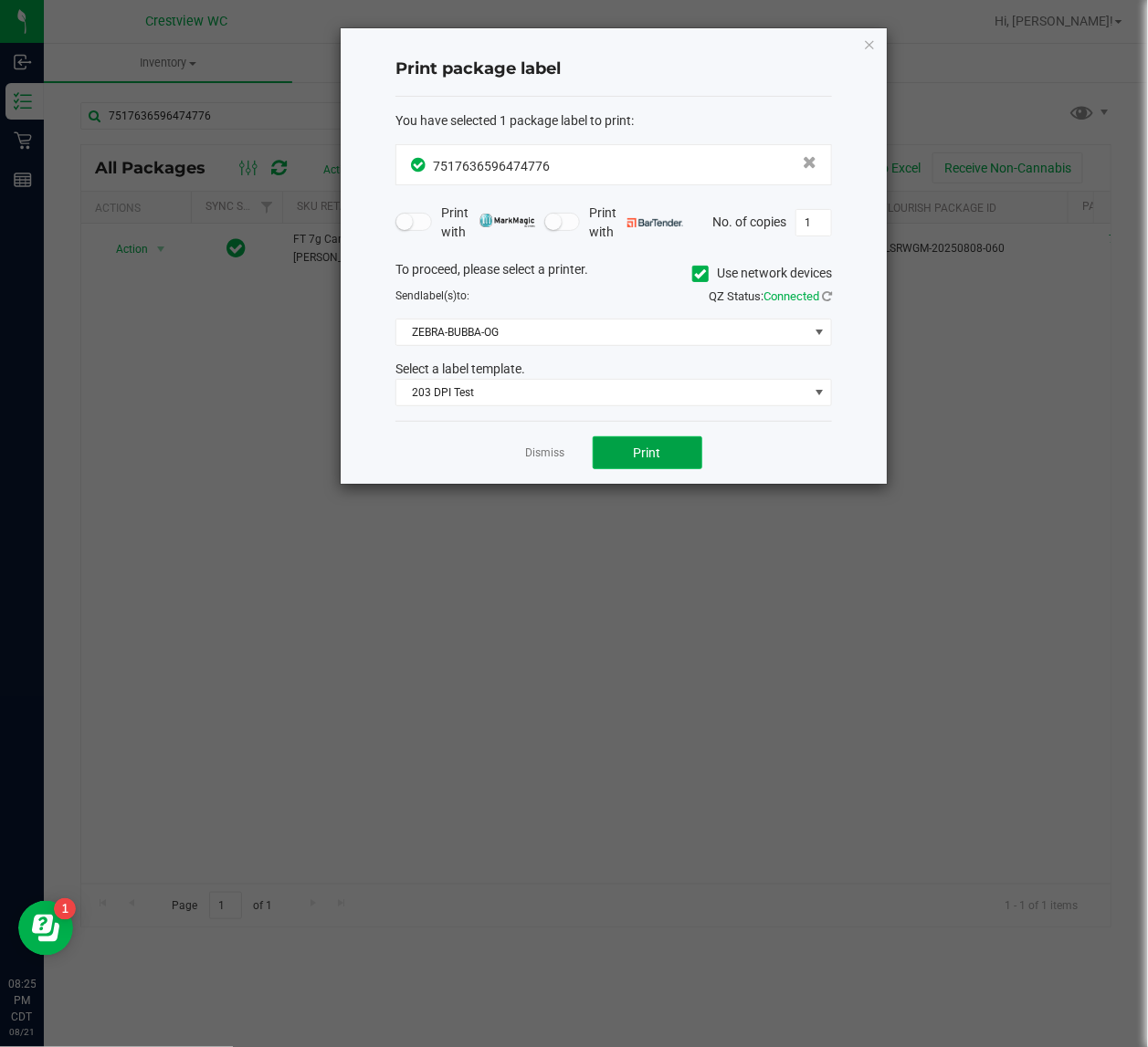
click at [651, 450] on span "Print" at bounding box center [647, 453] width 27 height 14
click at [539, 461] on link "Dismiss" at bounding box center [545, 454] width 39 height 15
